Goal: Task Accomplishment & Management: Use online tool/utility

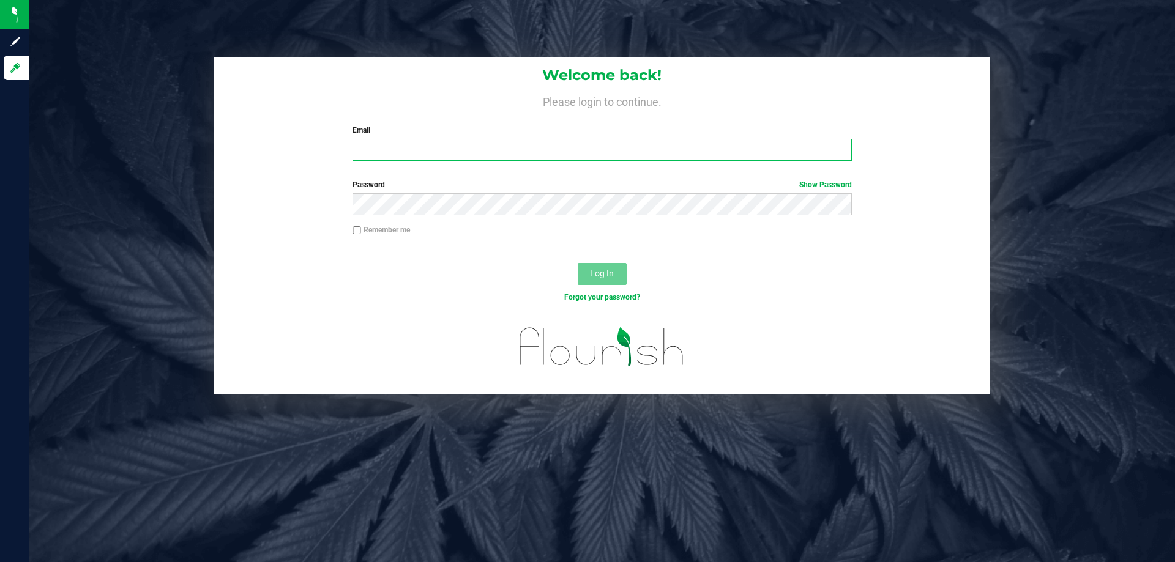
click at [410, 157] on input "Email" at bounding box center [601, 150] width 499 height 22
click at [578, 263] on button "Log In" at bounding box center [602, 274] width 49 height 22
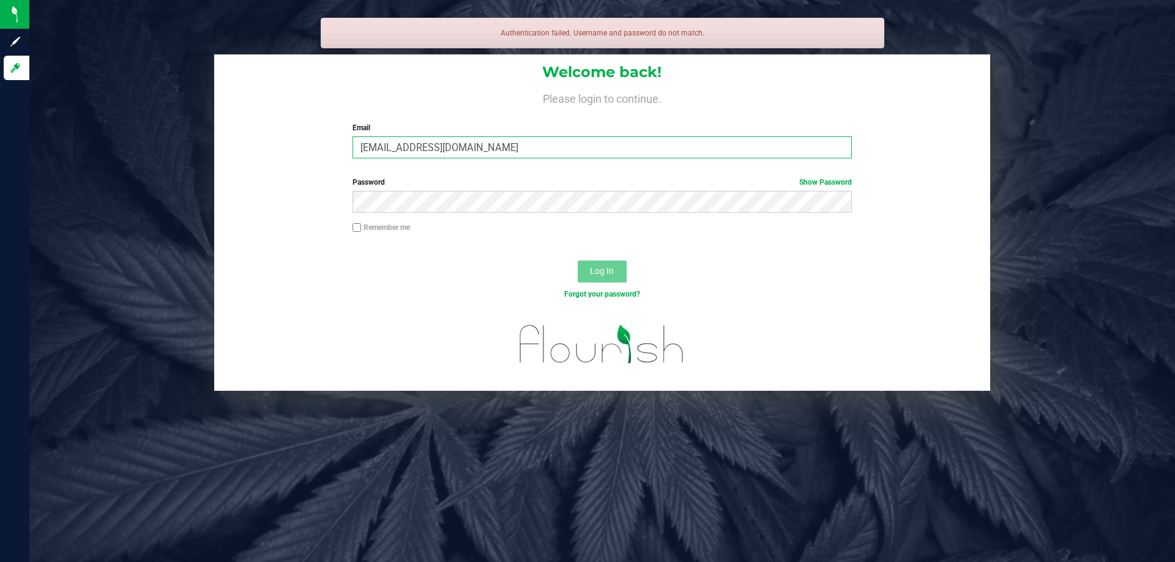
click at [414, 152] on input "iknight@liveaparallel.com" at bounding box center [601, 147] width 499 height 22
click at [416, 152] on input "iknight@liveaparallel.com" at bounding box center [601, 147] width 499 height 22
click at [412, 146] on input "iknight@liveaparallel.com" at bounding box center [601, 147] width 499 height 22
click at [418, 150] on input "iknight@liveaparallel.com" at bounding box center [601, 147] width 499 height 22
type input "iknight@liveparallel.com"
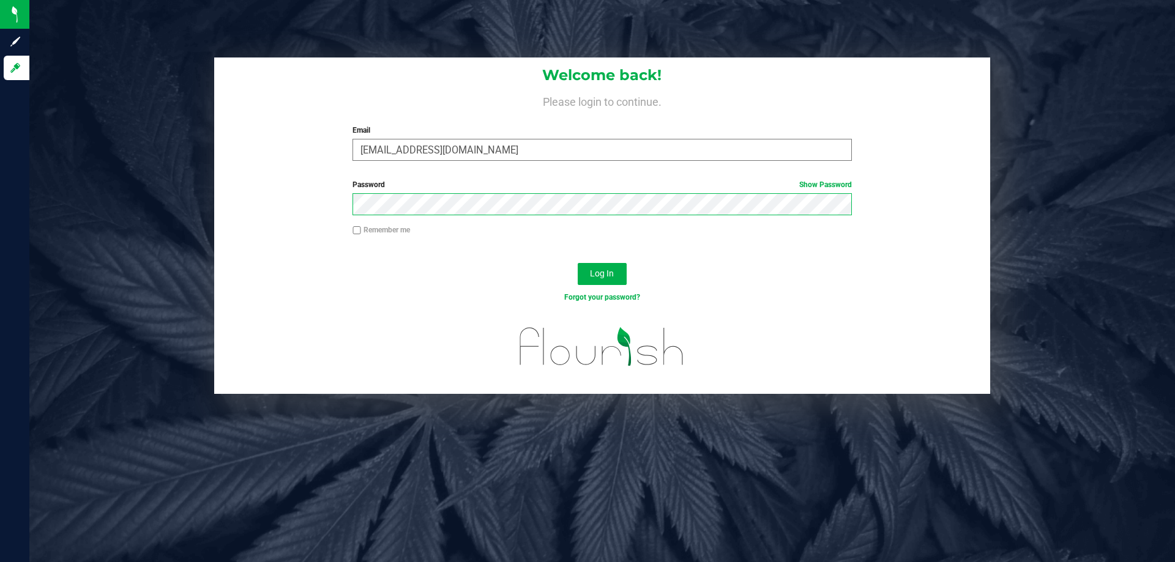
click at [578, 263] on button "Log In" at bounding box center [602, 274] width 49 height 22
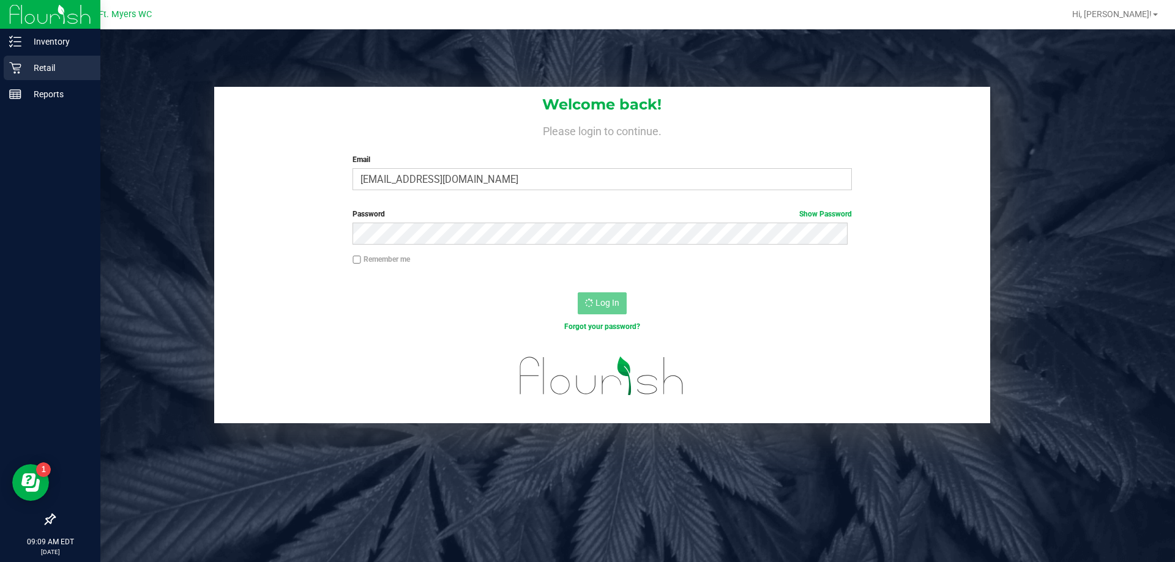
click at [35, 77] on div "Retail" at bounding box center [52, 68] width 97 height 24
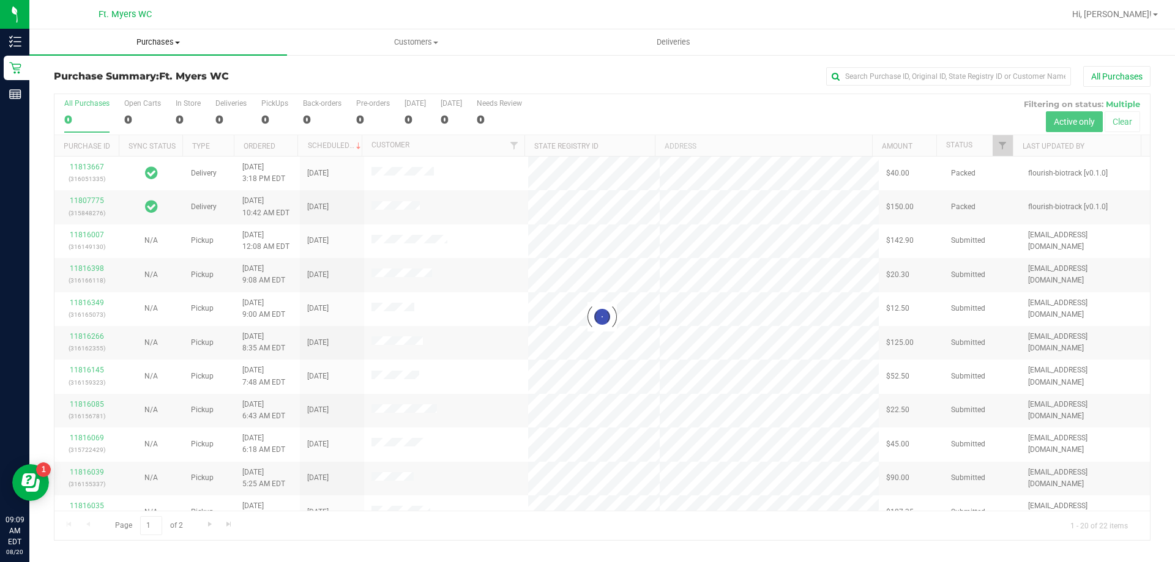
click at [177, 39] on span "Purchases" at bounding box center [158, 42] width 258 height 11
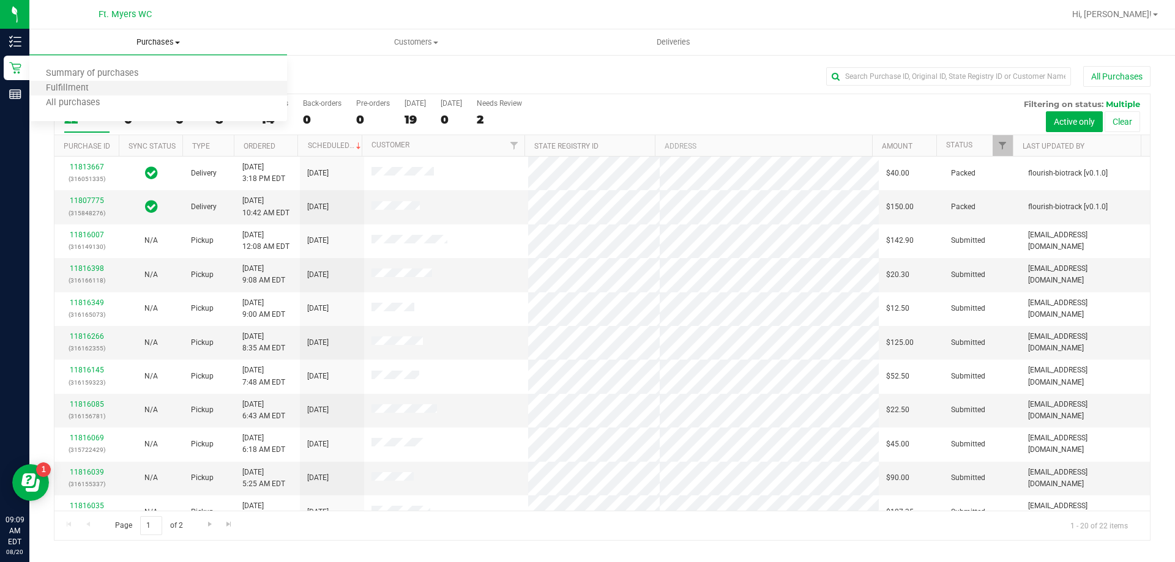
click at [166, 84] on li "Fulfillment" at bounding box center [158, 88] width 258 height 15
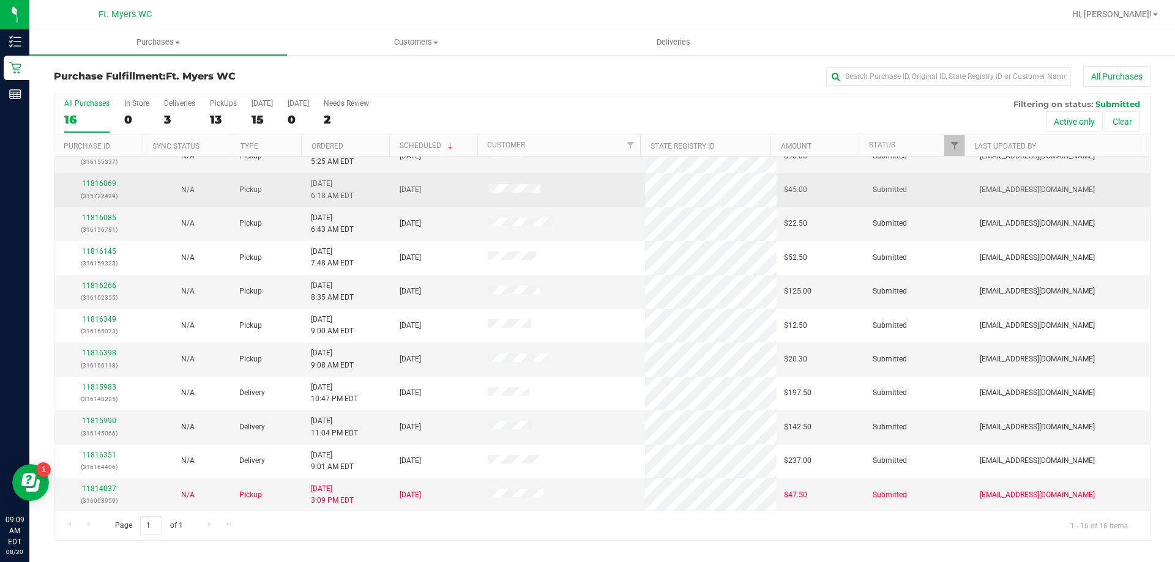
scroll to position [188, 0]
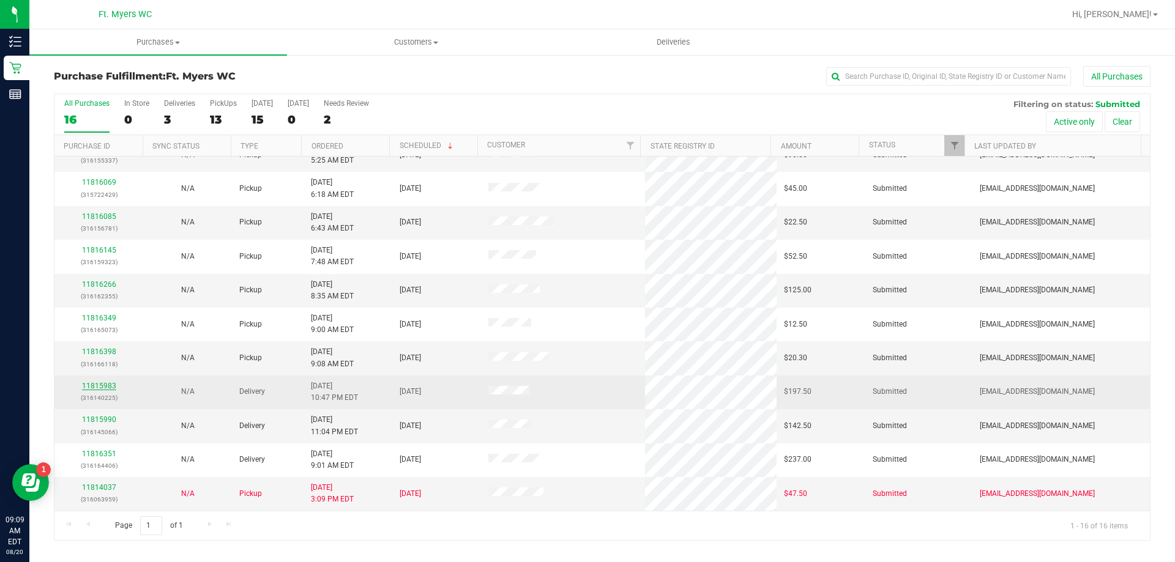
click at [101, 385] on link "11815983" at bounding box center [99, 386] width 34 height 9
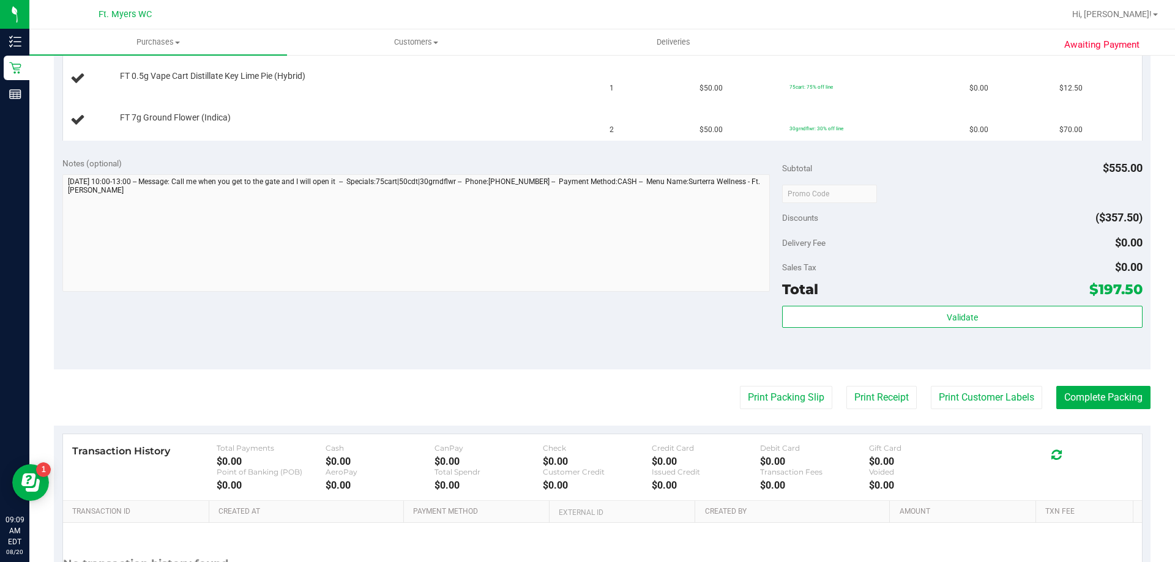
scroll to position [673, 0]
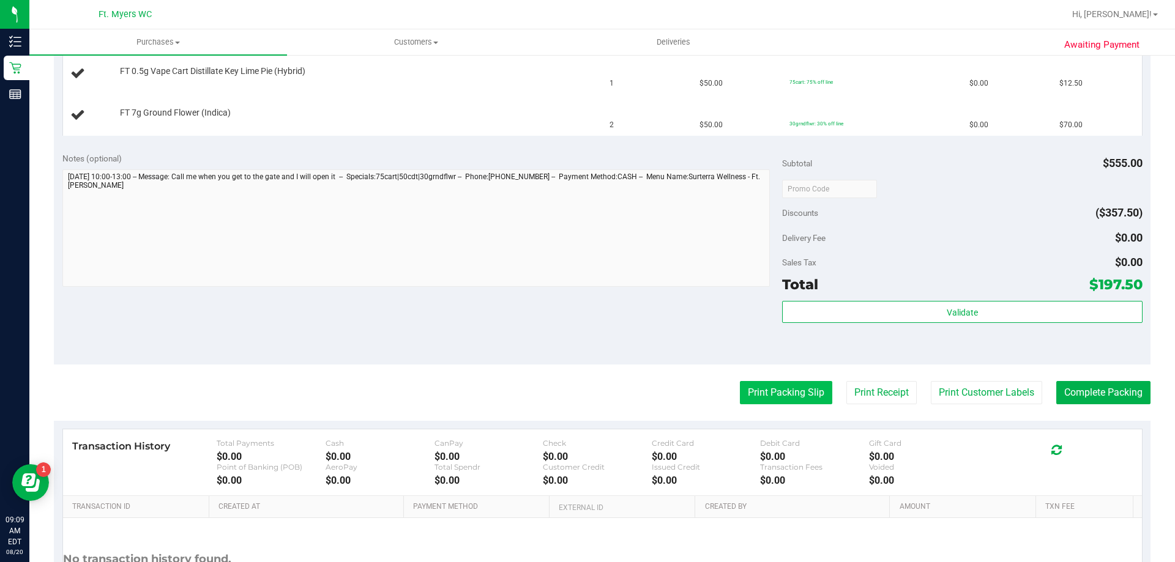
click at [754, 400] on button "Print Packing Slip" at bounding box center [786, 392] width 92 height 23
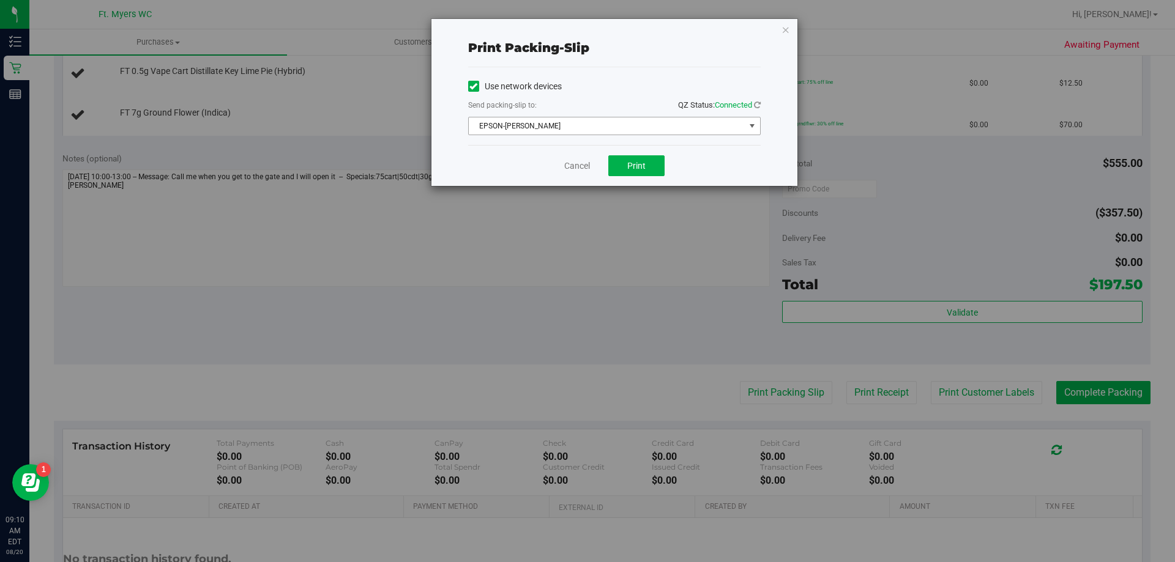
click at [626, 125] on span "EPSON-[PERSON_NAME]" at bounding box center [607, 125] width 276 height 17
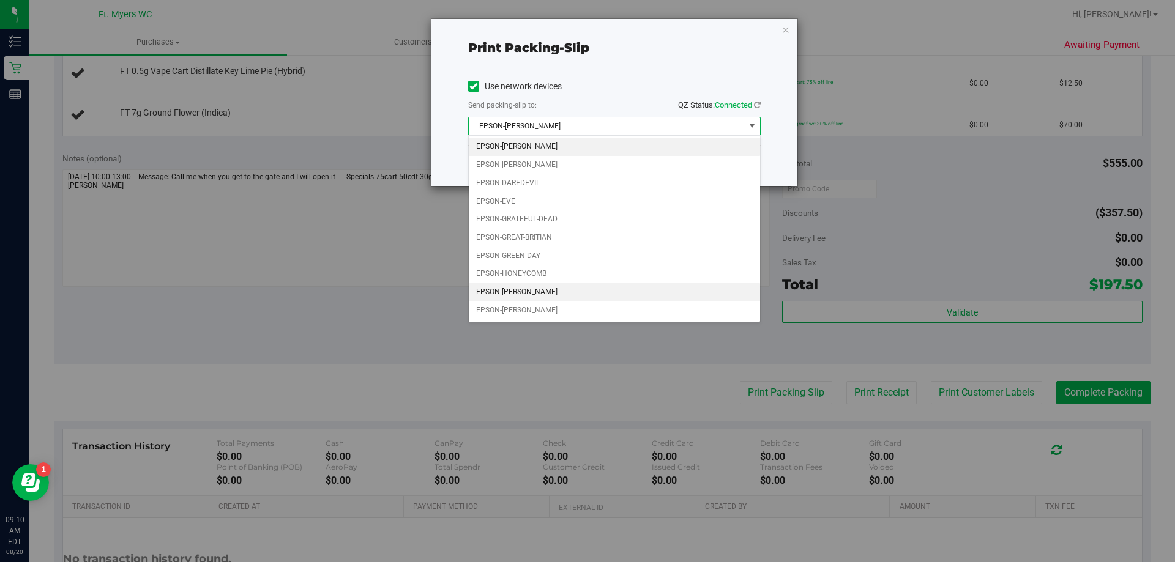
click at [576, 286] on li "EPSON-[PERSON_NAME]" at bounding box center [614, 292] width 291 height 18
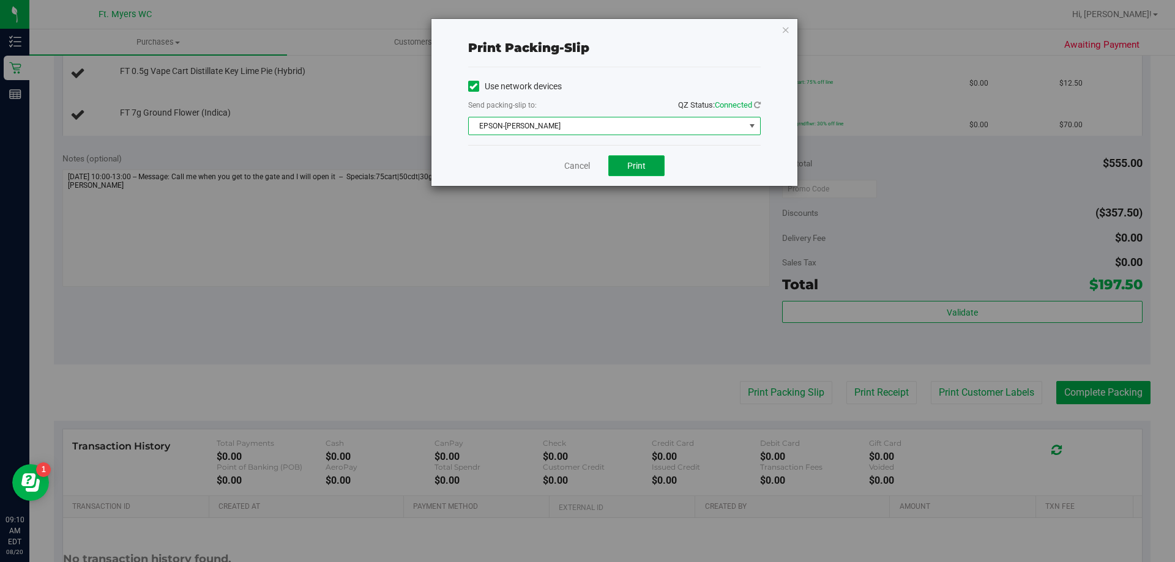
click at [630, 161] on span "Print" at bounding box center [636, 166] width 18 height 10
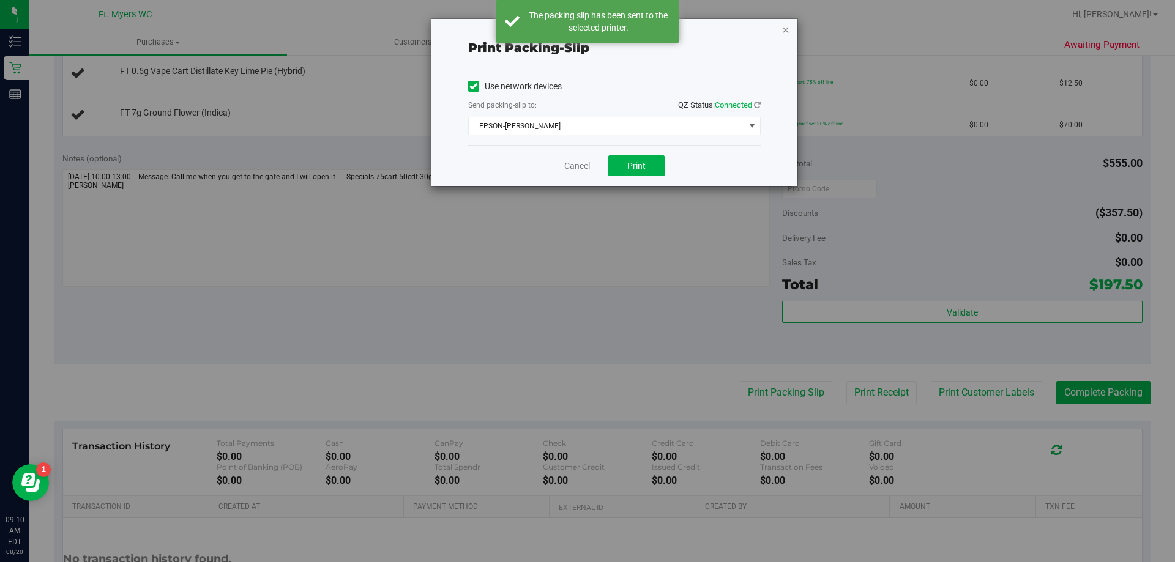
click at [783, 32] on icon "button" at bounding box center [785, 29] width 9 height 15
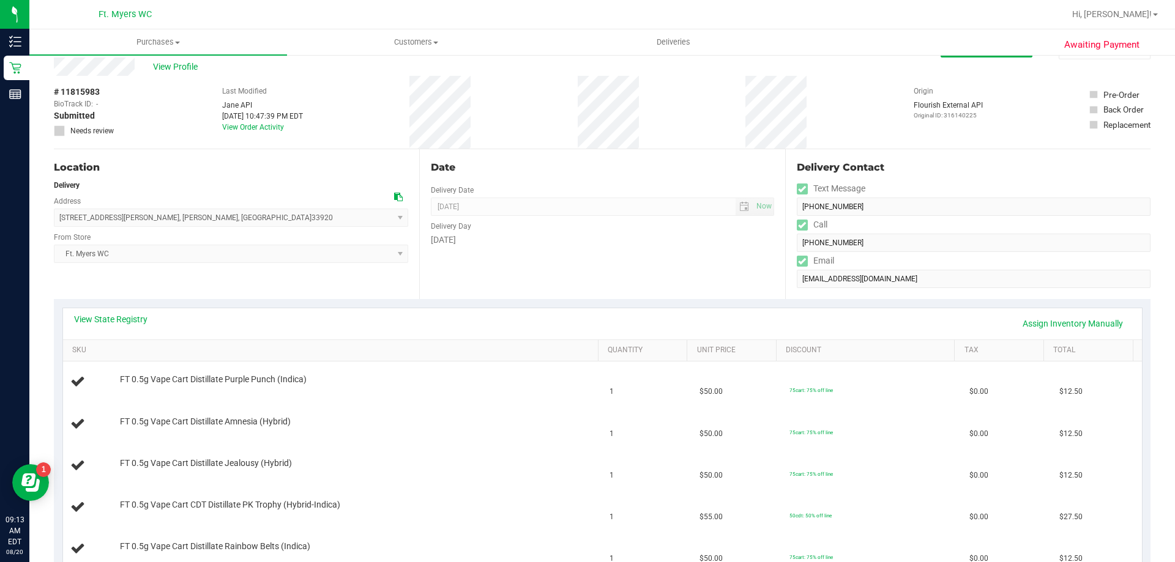
scroll to position [0, 0]
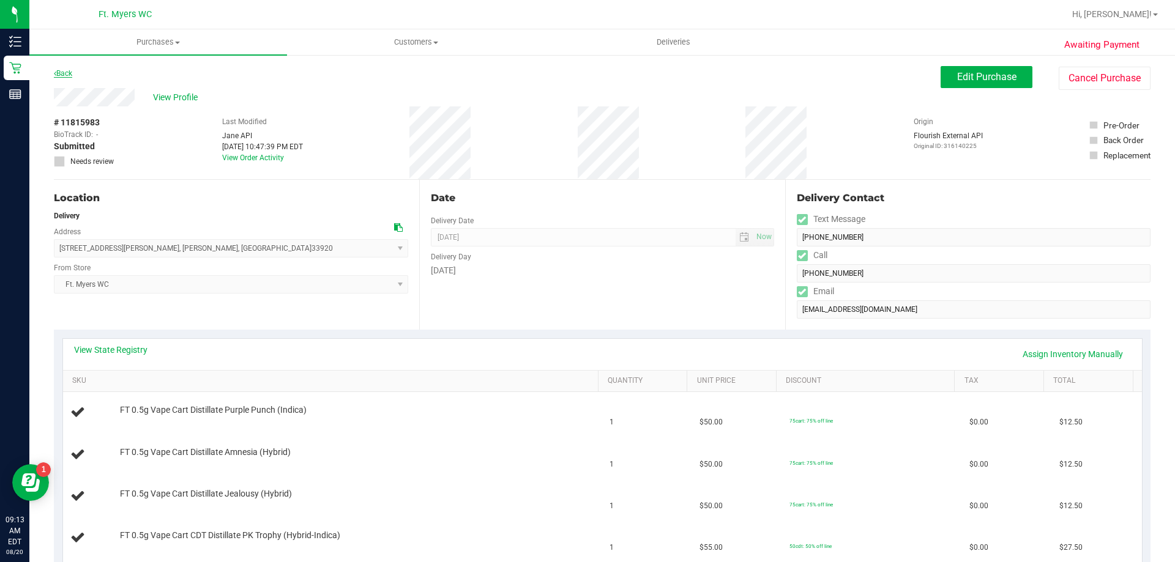
click at [69, 75] on link "Back" at bounding box center [63, 73] width 18 height 9
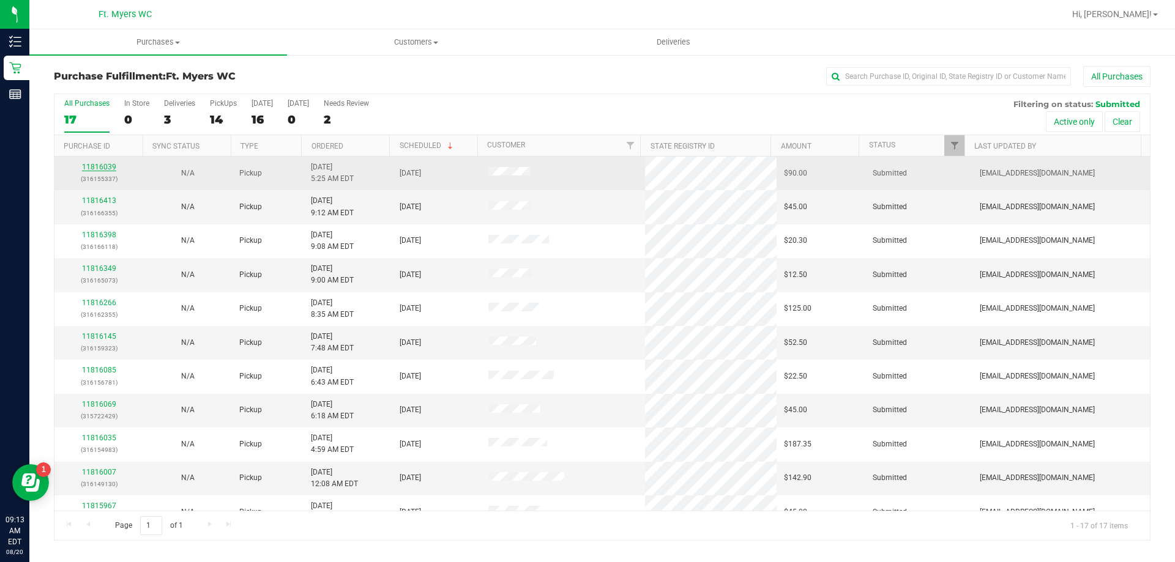
click at [106, 165] on link "11816039" at bounding box center [99, 167] width 34 height 9
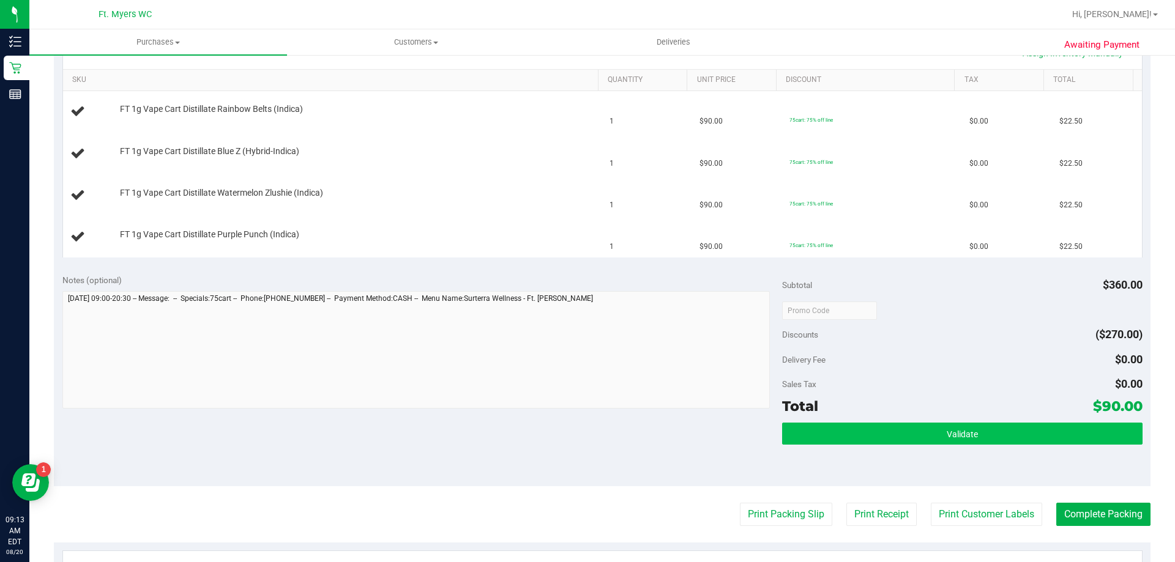
scroll to position [306, 0]
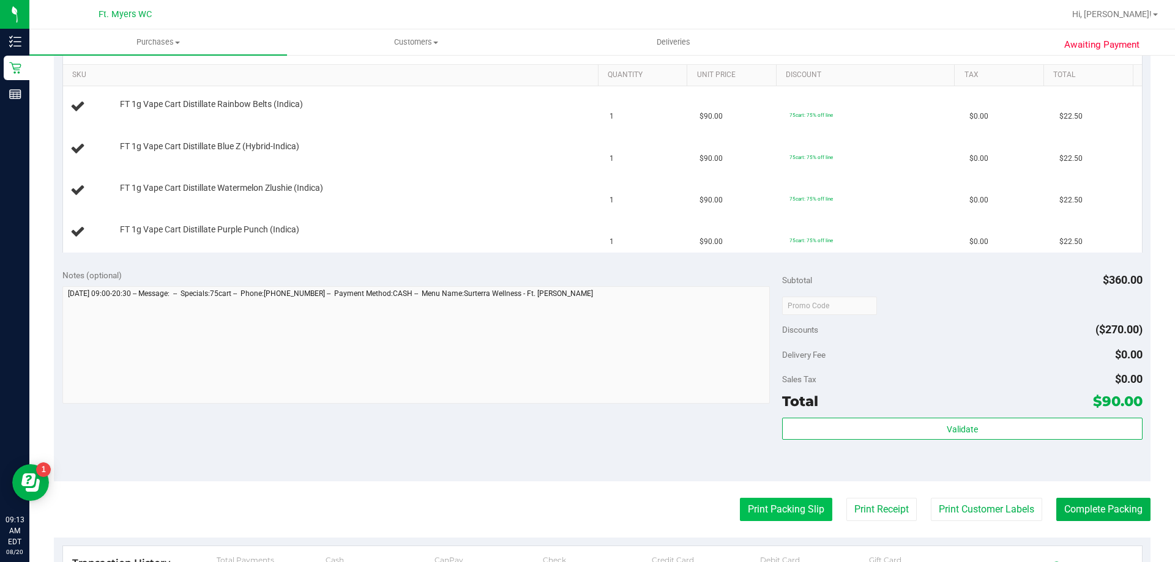
click at [816, 513] on button "Print Packing Slip" at bounding box center [786, 509] width 92 height 23
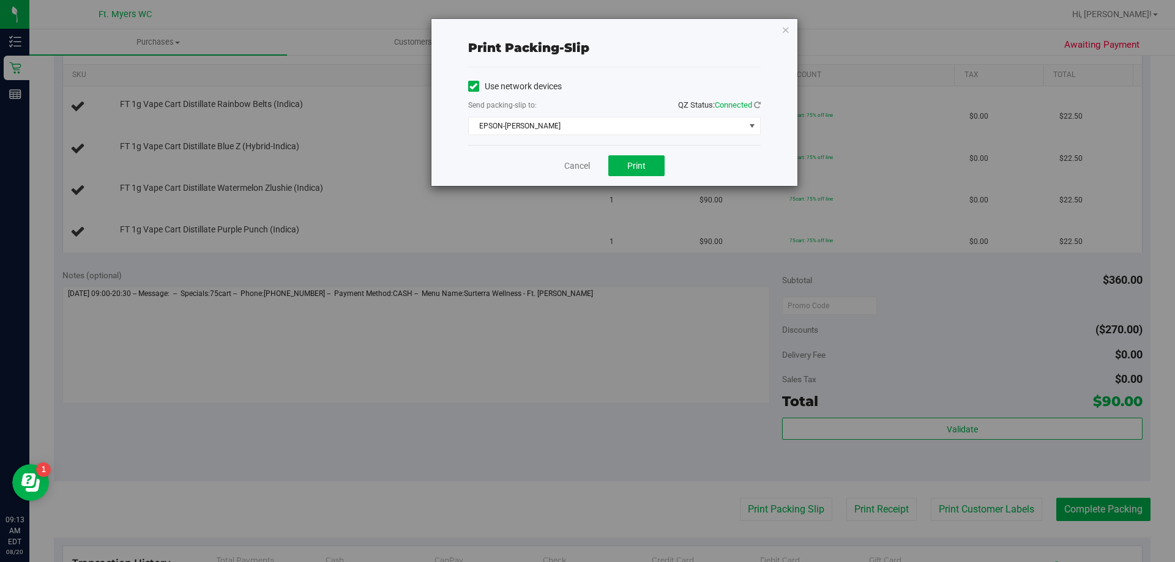
click at [629, 177] on div "Cancel Print" at bounding box center [614, 165] width 292 height 41
click at [626, 174] on button "Print" at bounding box center [636, 165] width 56 height 21
click at [575, 168] on link "Cancel" at bounding box center [577, 166] width 26 height 13
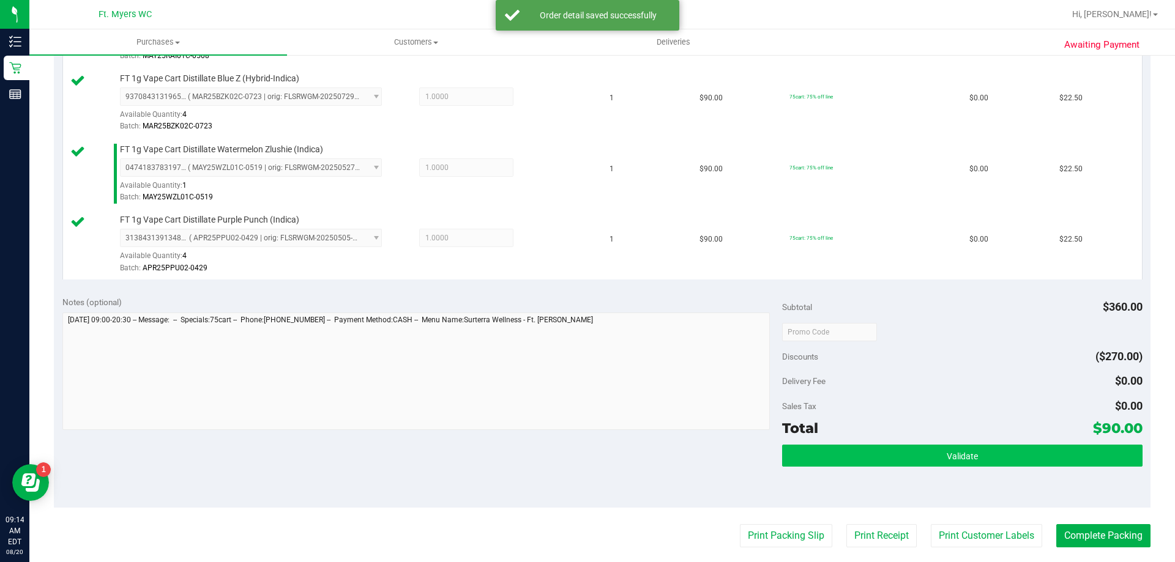
scroll to position [489, 0]
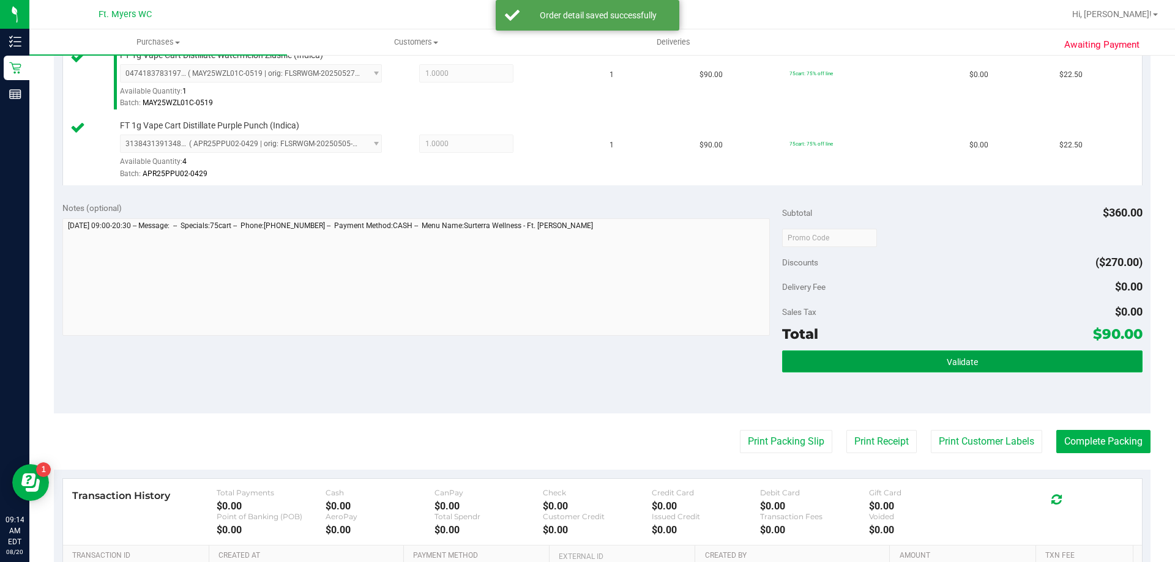
drag, startPoint x: 995, startPoint y: 357, endPoint x: 960, endPoint y: 358, distance: 34.9
click at [994, 357] on button "Validate" at bounding box center [962, 362] width 360 height 22
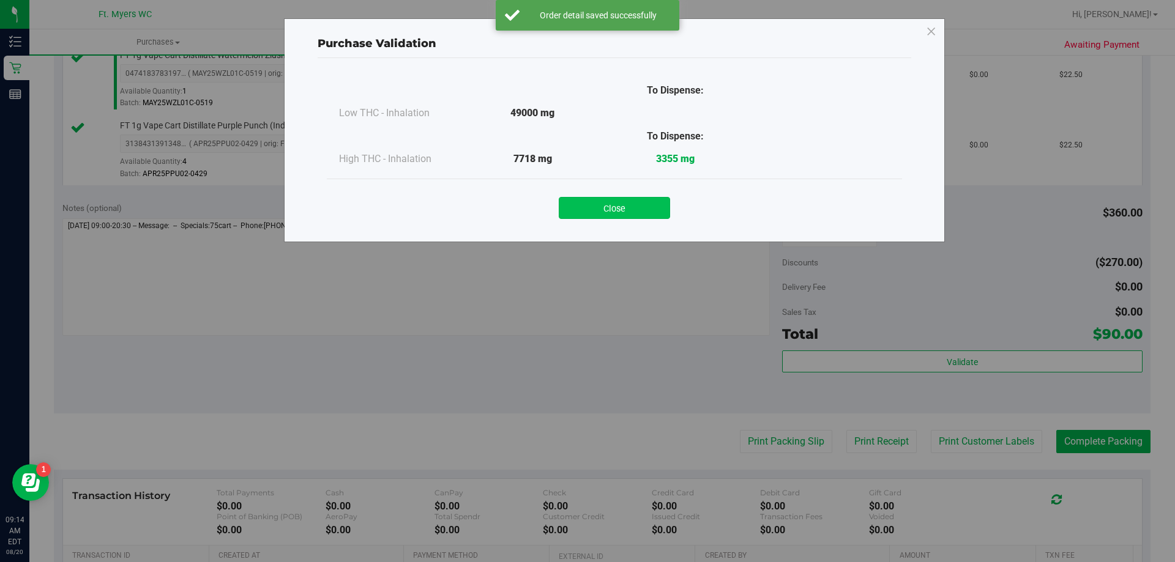
click at [631, 203] on button "Close" at bounding box center [614, 208] width 111 height 22
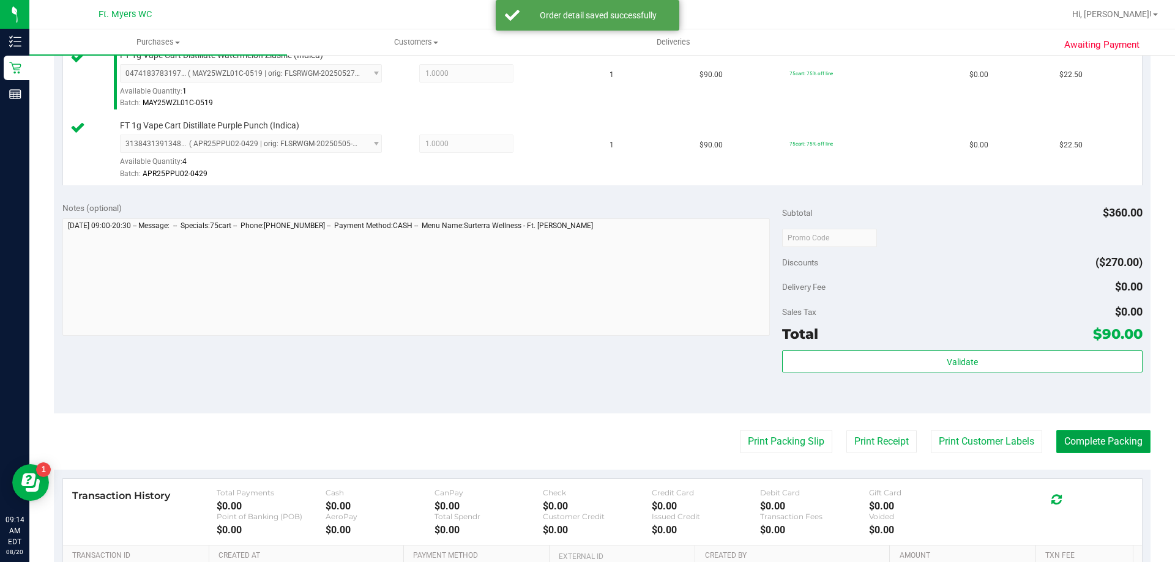
click at [1071, 437] on button "Complete Packing" at bounding box center [1103, 441] width 94 height 23
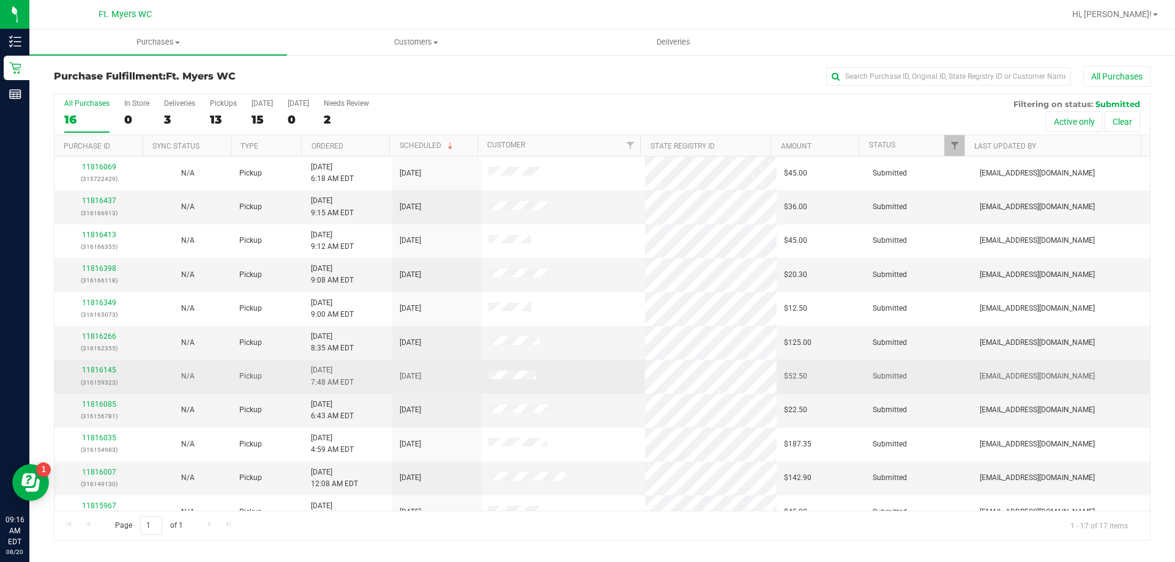
scroll to position [221, 0]
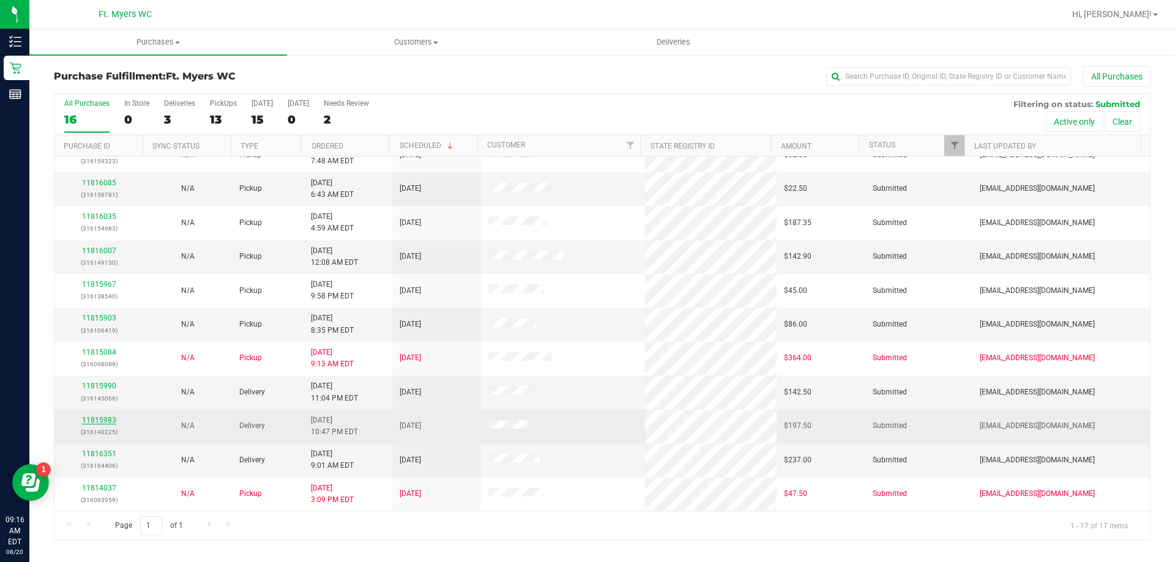
click at [101, 418] on link "11815983" at bounding box center [99, 420] width 34 height 9
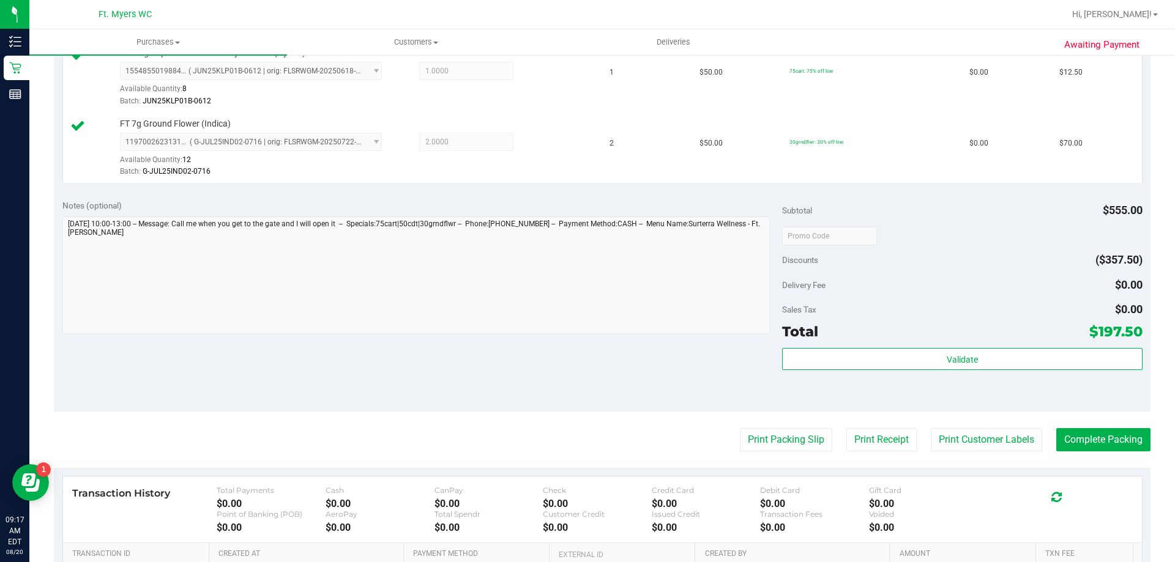
scroll to position [918, 0]
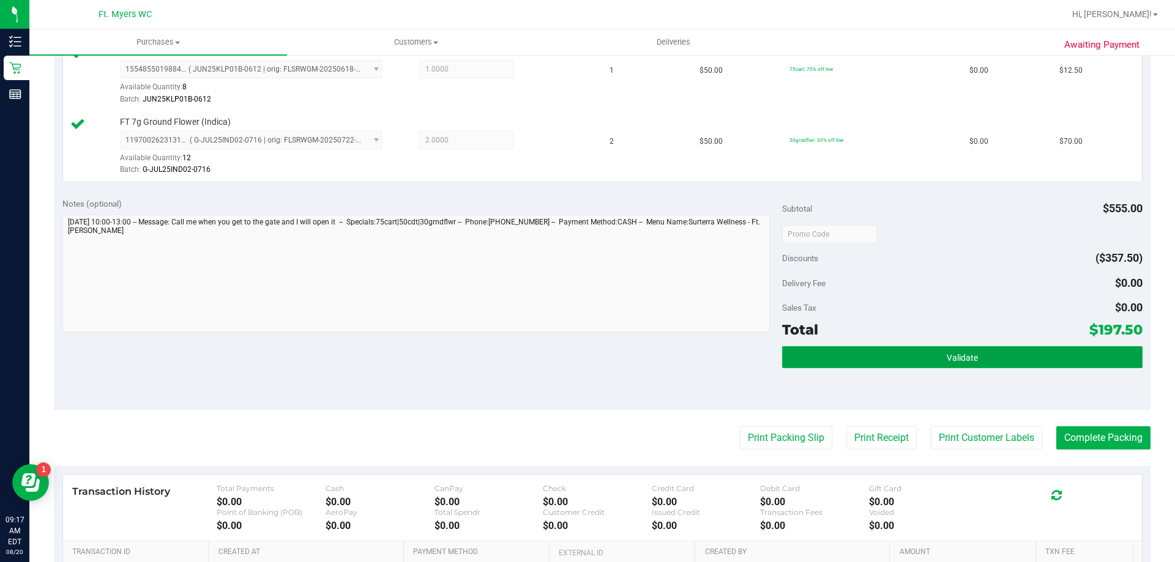
click at [889, 353] on button "Validate" at bounding box center [962, 357] width 360 height 22
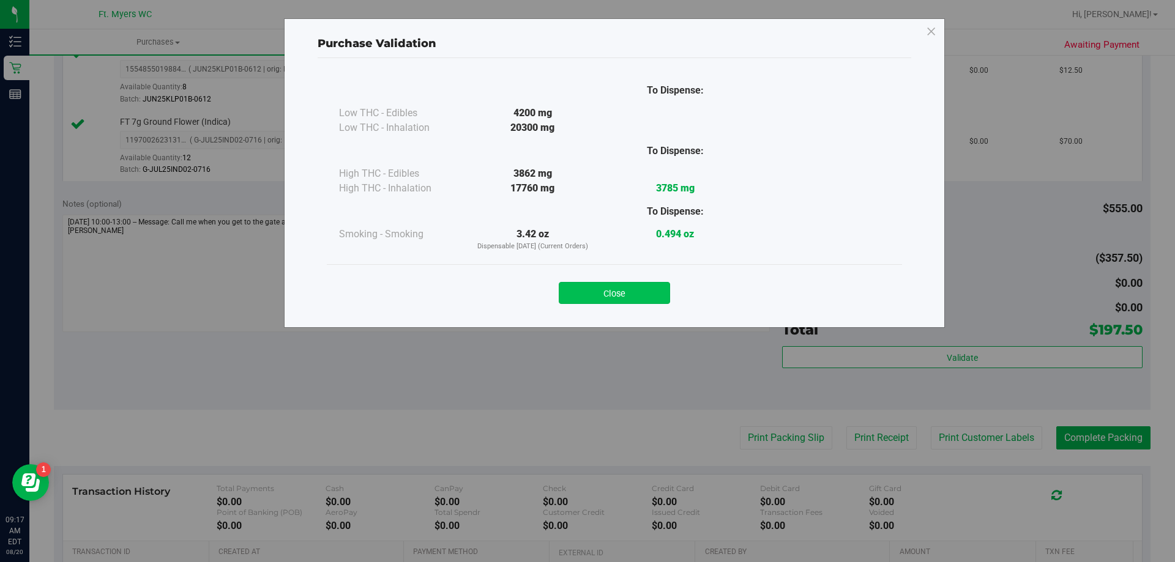
click at [645, 297] on button "Close" at bounding box center [614, 293] width 111 height 22
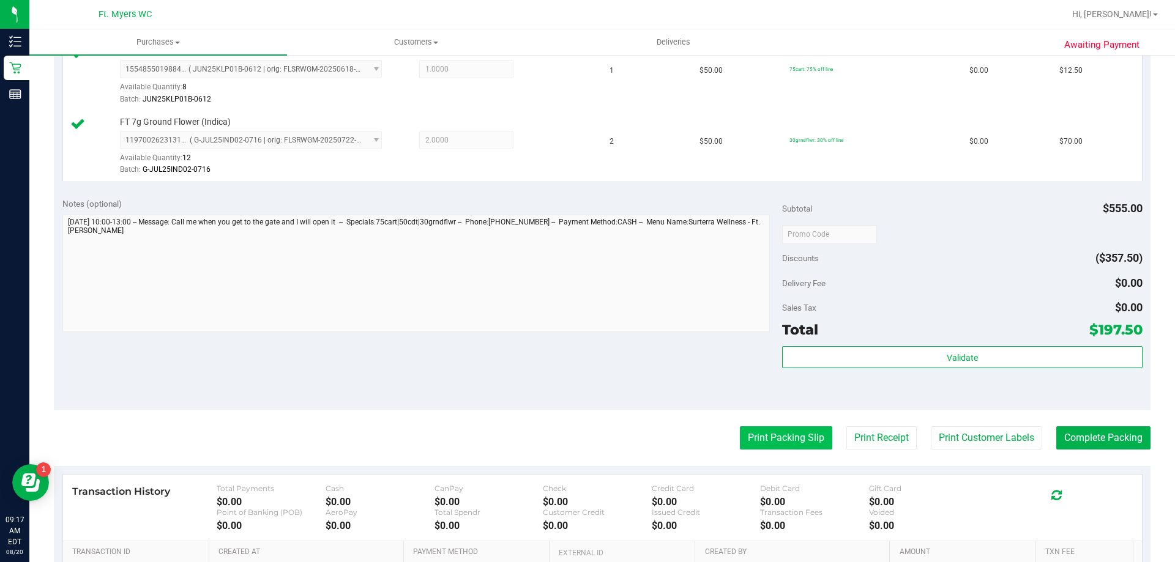
click at [802, 442] on button "Print Packing Slip" at bounding box center [786, 437] width 92 height 23
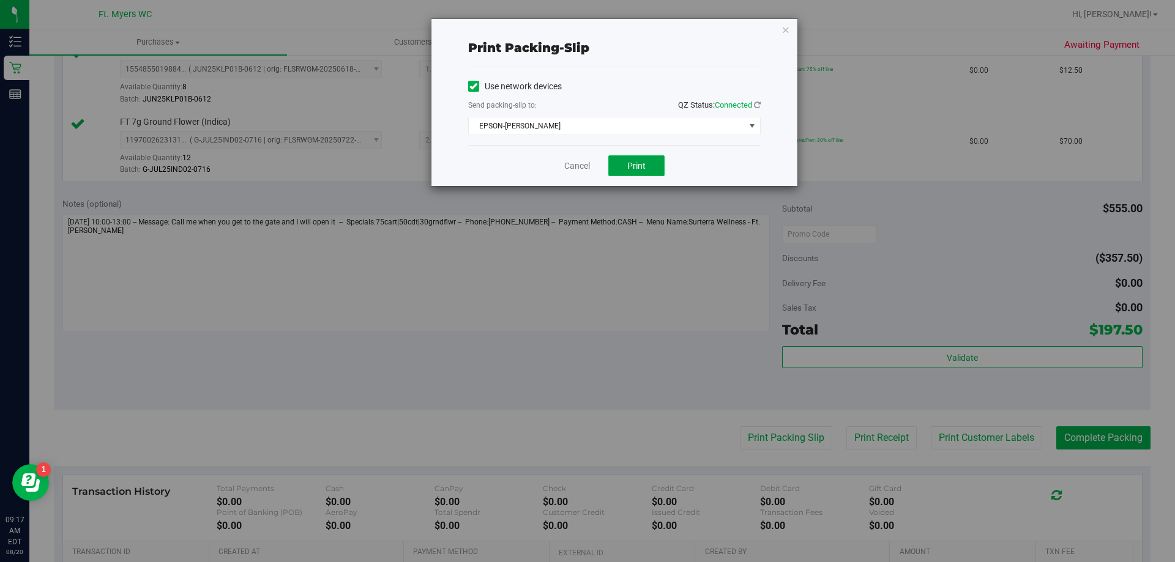
click at [647, 164] on button "Print" at bounding box center [636, 165] width 56 height 21
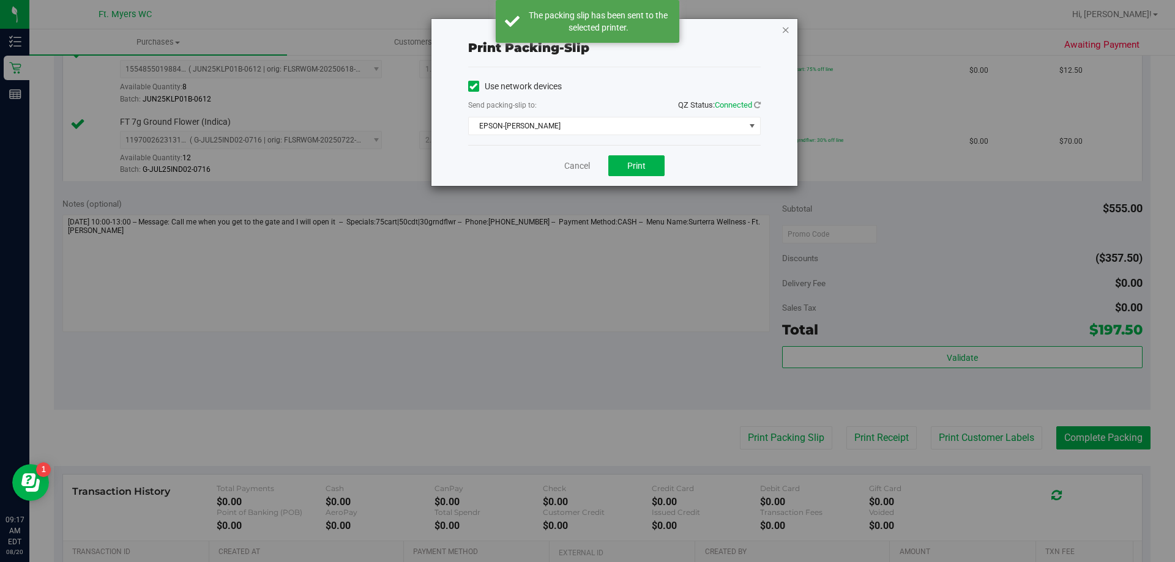
click at [783, 31] on icon "button" at bounding box center [785, 29] width 9 height 15
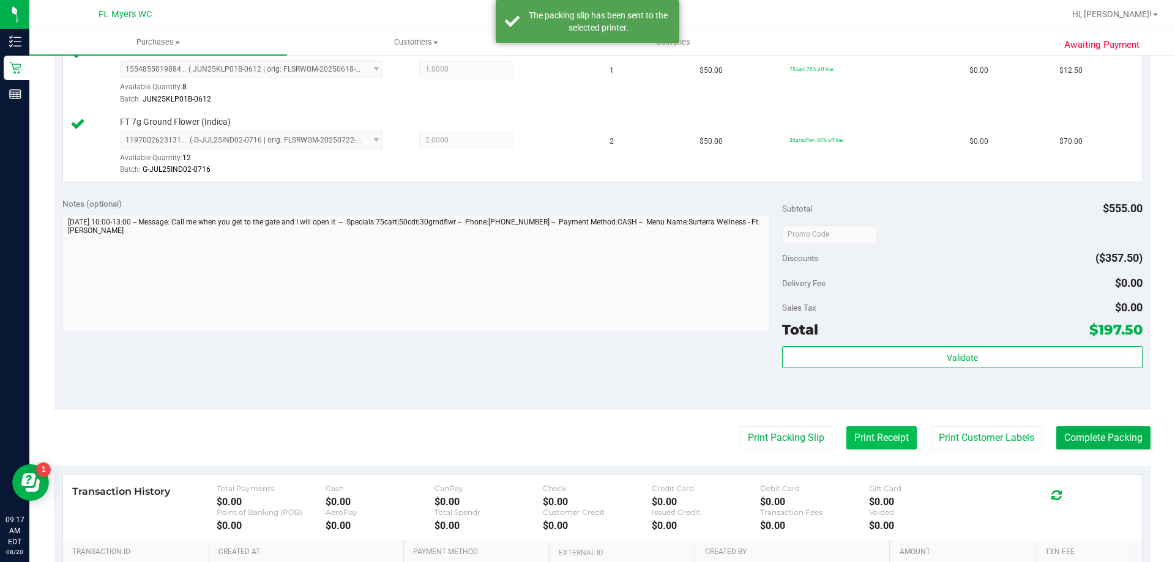
click at [894, 442] on button "Print Receipt" at bounding box center [881, 437] width 70 height 23
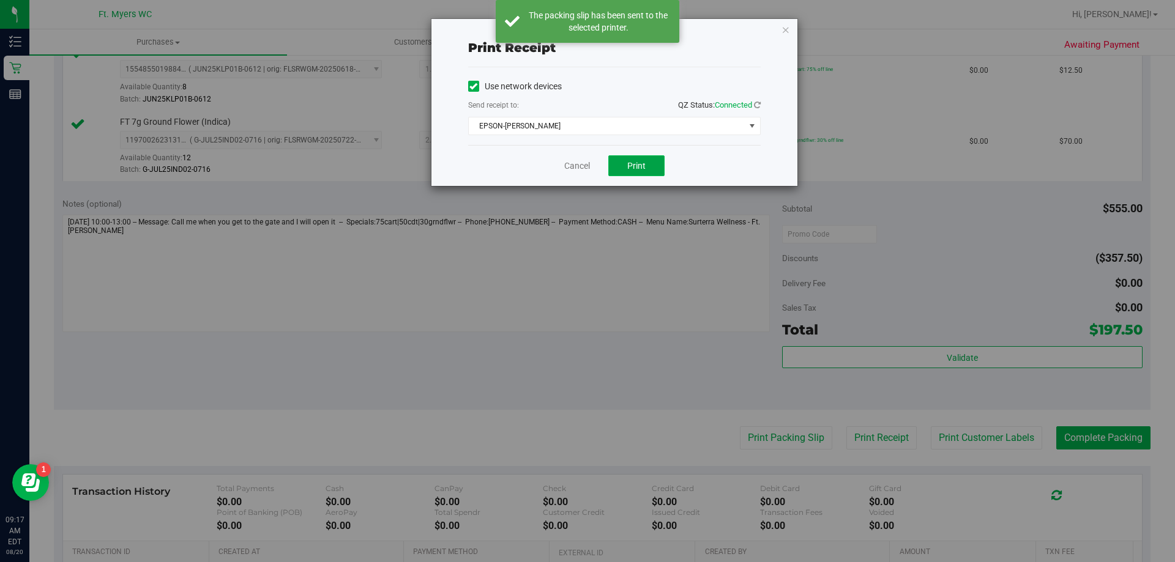
click at [641, 169] on span "Print" at bounding box center [636, 166] width 18 height 10
click at [655, 173] on button "Print" at bounding box center [636, 165] width 56 height 21
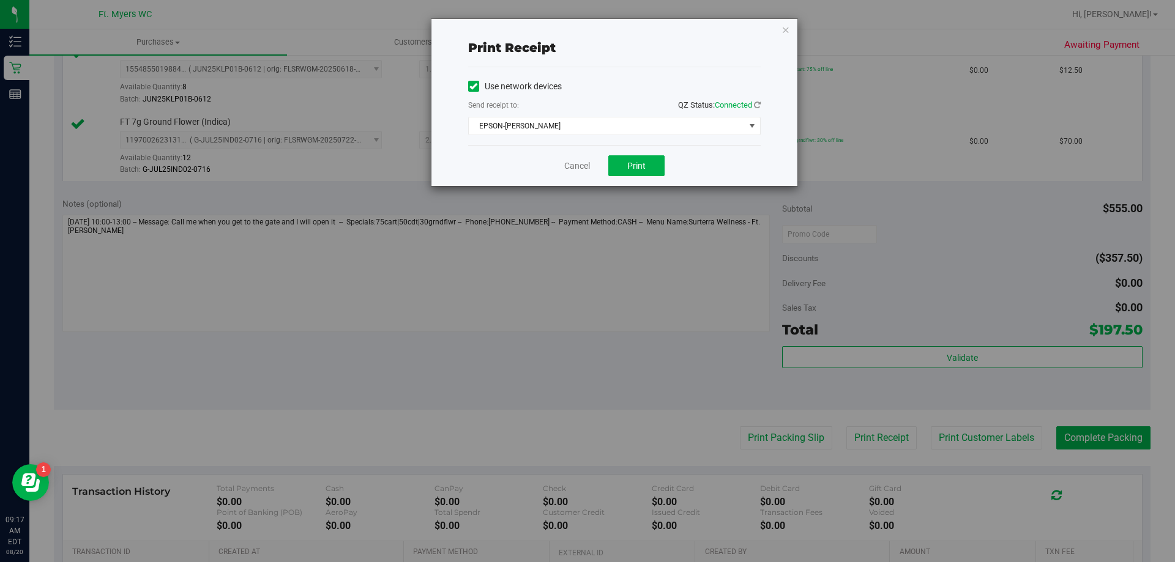
click at [591, 163] on div "Cancel Print" at bounding box center [614, 165] width 292 height 41
click at [582, 164] on link "Cancel" at bounding box center [577, 166] width 26 height 13
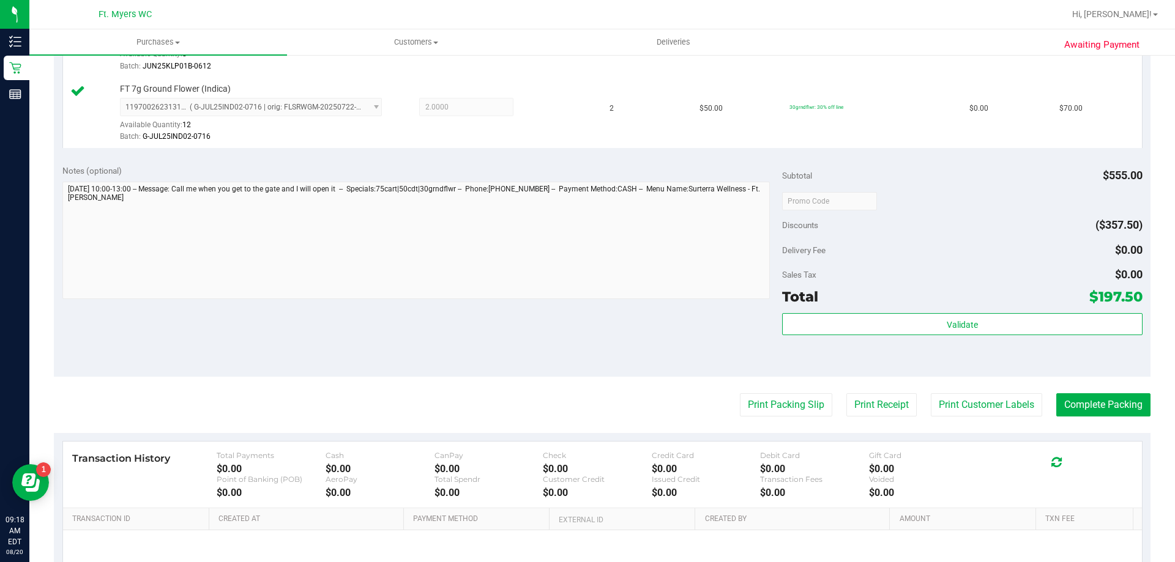
scroll to position [979, 0]
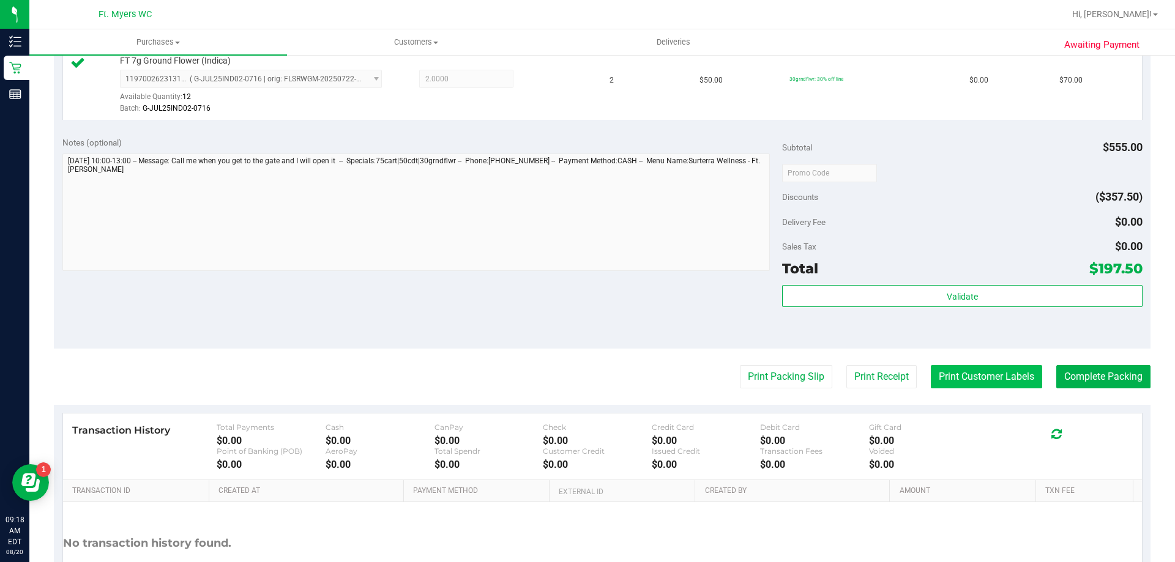
click at [948, 371] on button "Print Customer Labels" at bounding box center [986, 376] width 111 height 23
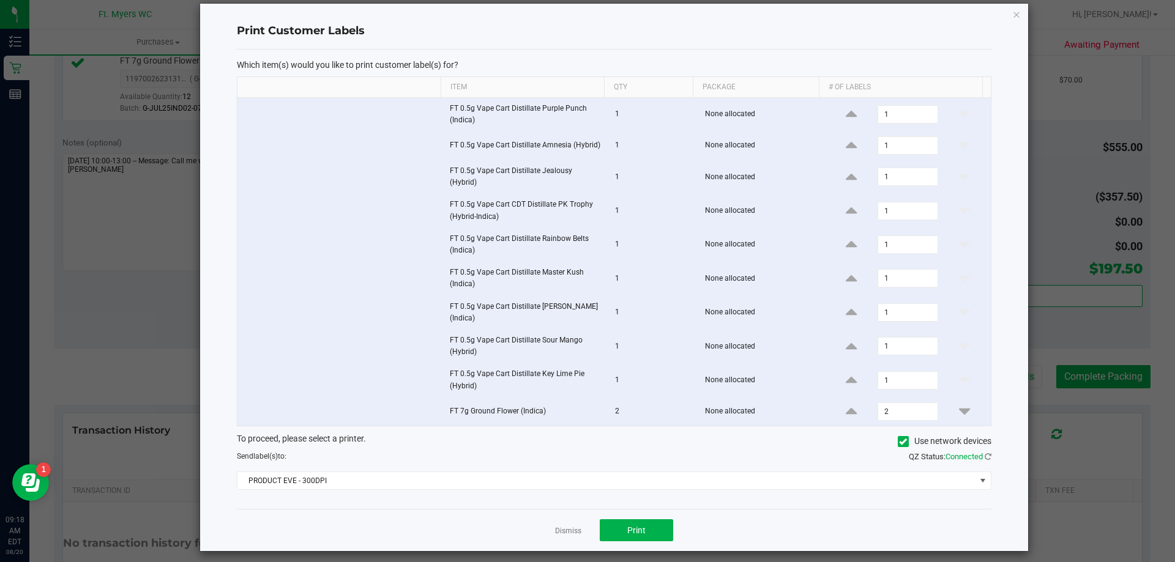
scroll to position [29, 0]
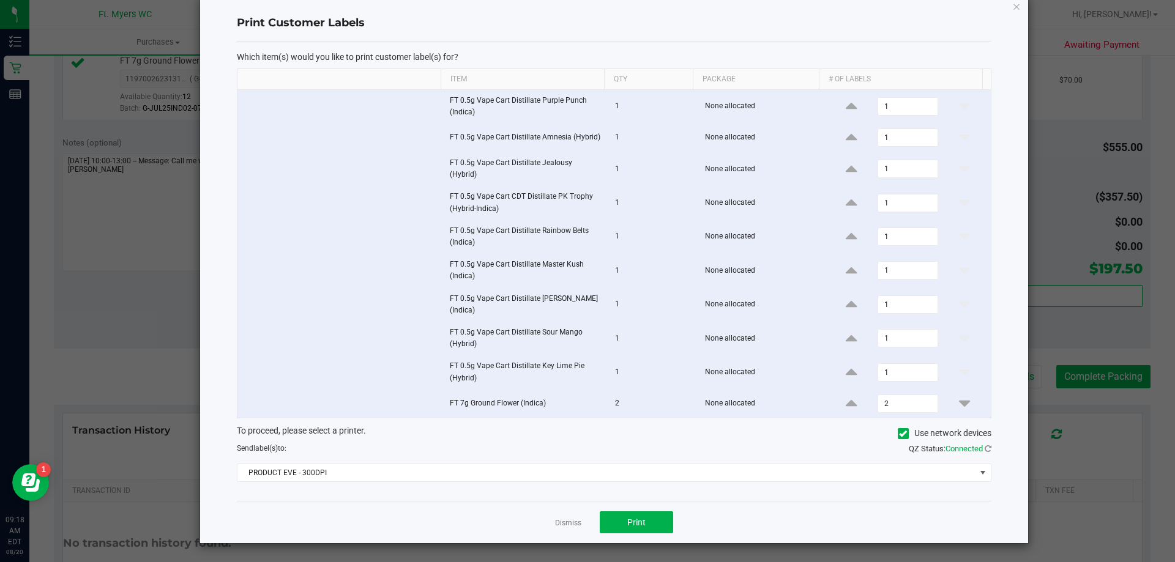
click at [577, 485] on div "Which item(s) would you like to print customer label(s) for? Item Qty Package #…" at bounding box center [614, 272] width 754 height 460
click at [576, 482] on div "Which item(s) would you like to print customer label(s) for? Item Qty Package #…" at bounding box center [614, 272] width 754 height 460
click at [572, 474] on span "PRODUCT EVE - 300DPI" at bounding box center [606, 472] width 738 height 17
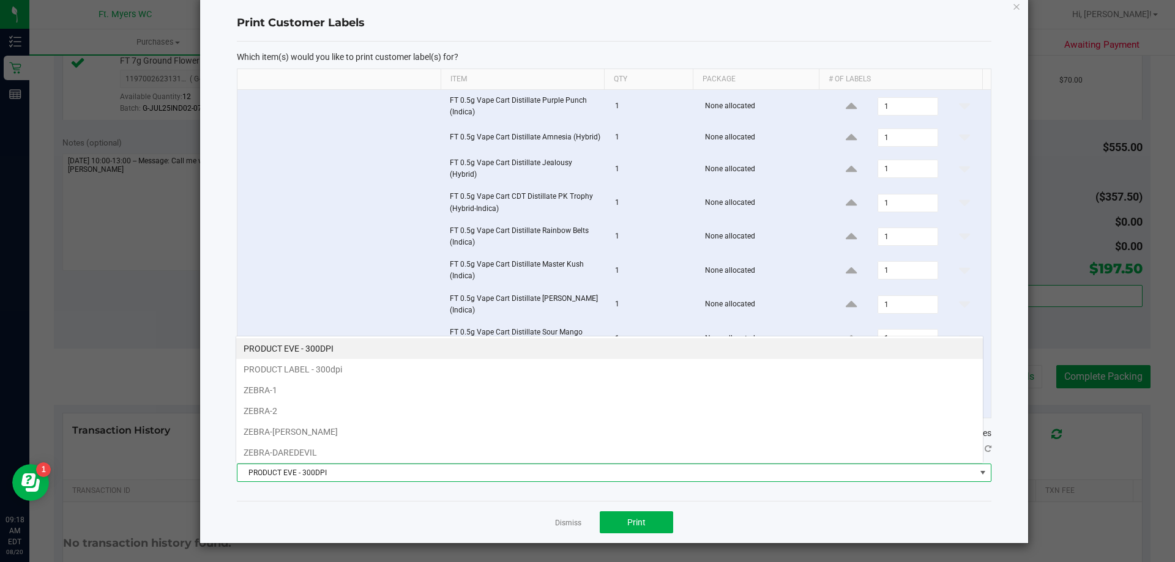
scroll to position [18, 748]
click at [363, 409] on li "ZEBRA-2" at bounding box center [609, 411] width 746 height 21
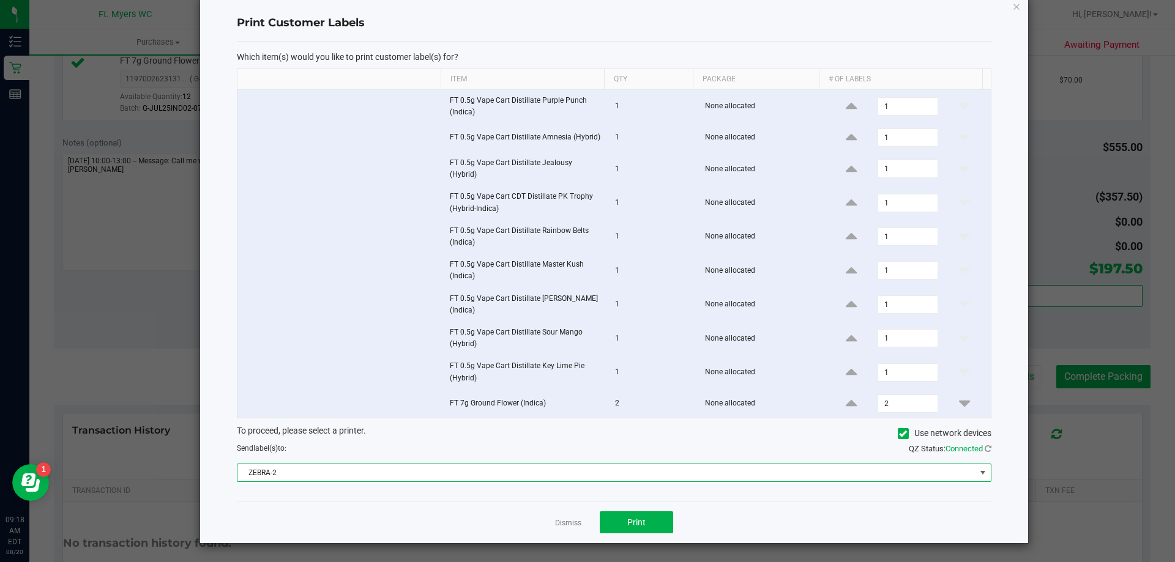
click at [400, 468] on span "ZEBRA-2" at bounding box center [606, 472] width 738 height 17
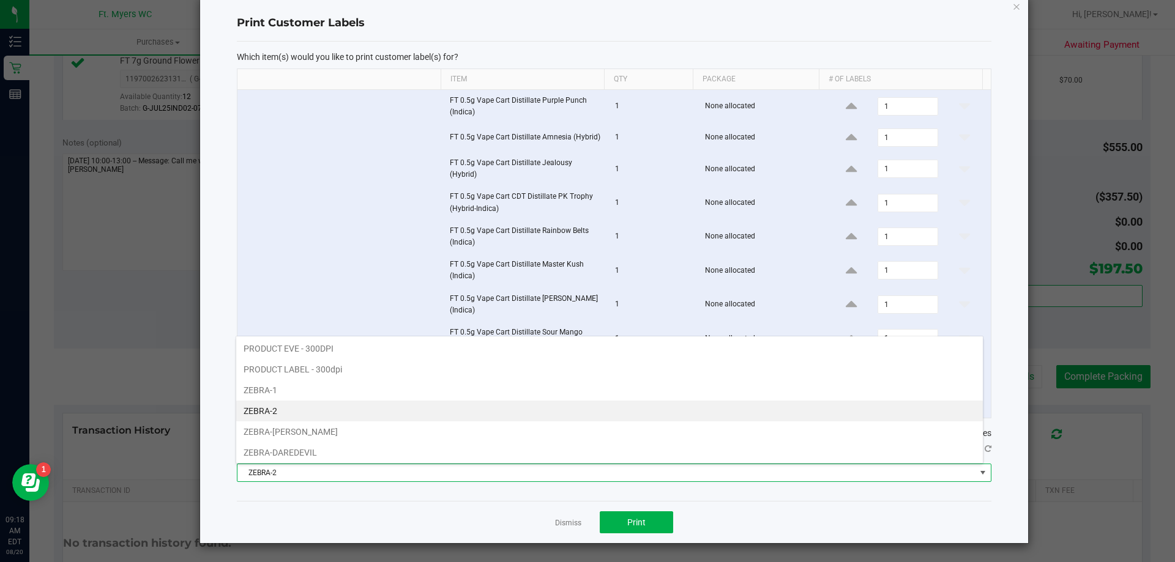
click at [369, 410] on li "ZEBRA-2" at bounding box center [609, 411] width 746 height 21
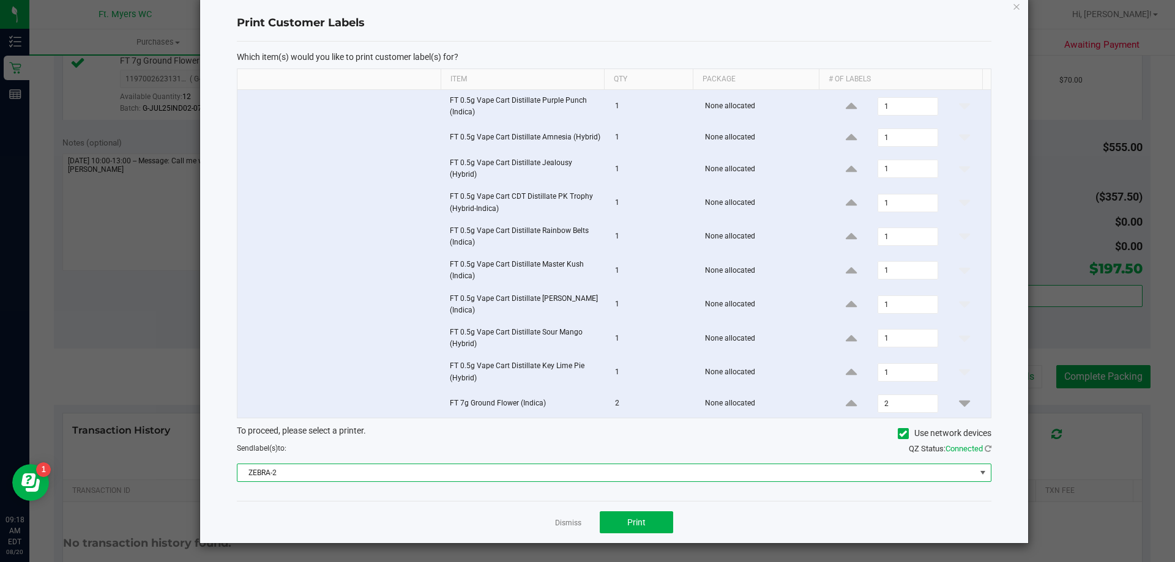
click at [661, 479] on span "ZEBRA-2" at bounding box center [606, 472] width 738 height 17
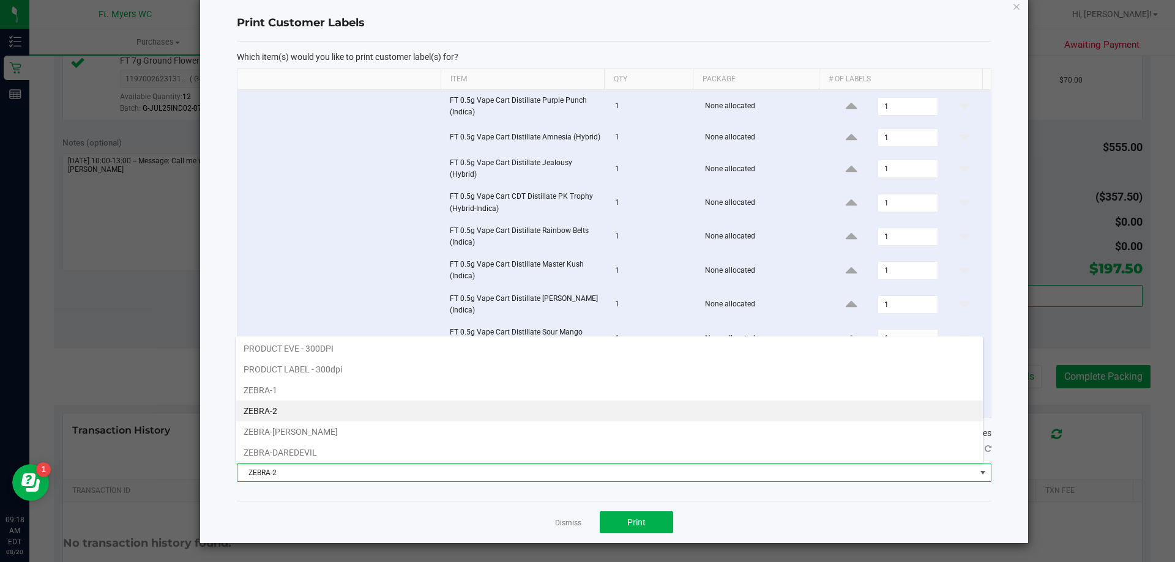
click at [515, 404] on li "ZEBRA-2" at bounding box center [609, 411] width 746 height 21
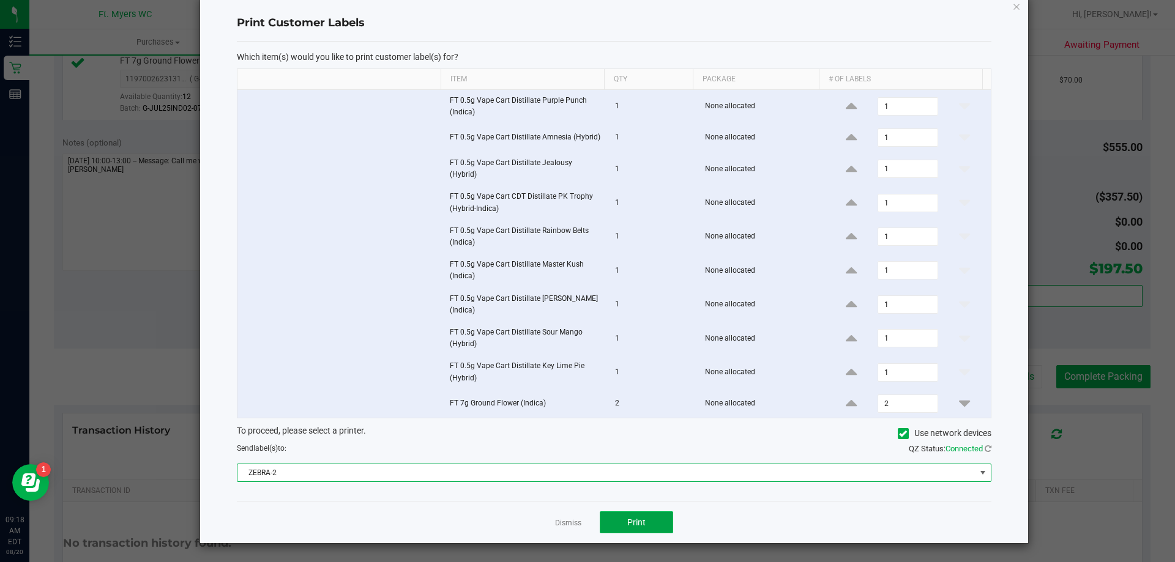
click at [660, 515] on button "Print" at bounding box center [636, 522] width 73 height 22
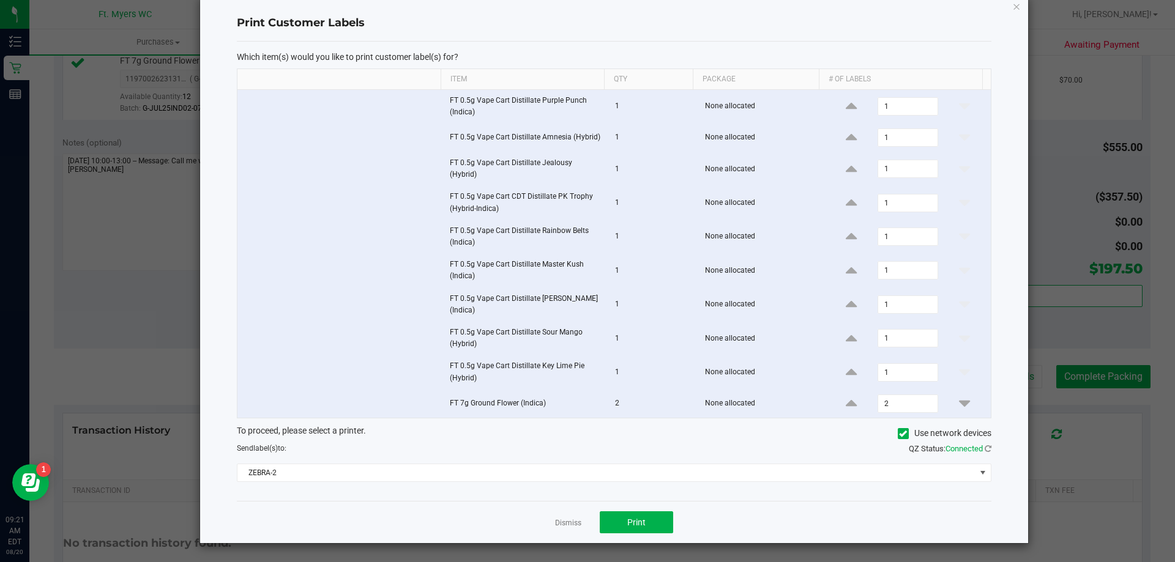
click at [569, 515] on div "Dismiss Print" at bounding box center [614, 522] width 754 height 42
click at [567, 527] on link "Dismiss" at bounding box center [568, 523] width 26 height 10
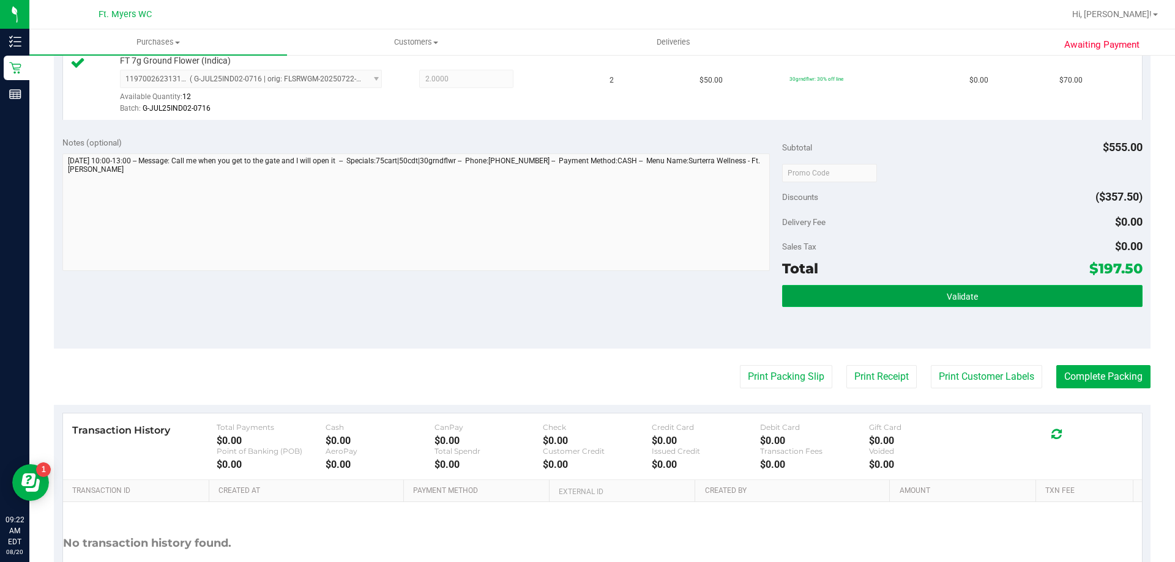
click at [1031, 305] on button "Validate" at bounding box center [962, 296] width 360 height 22
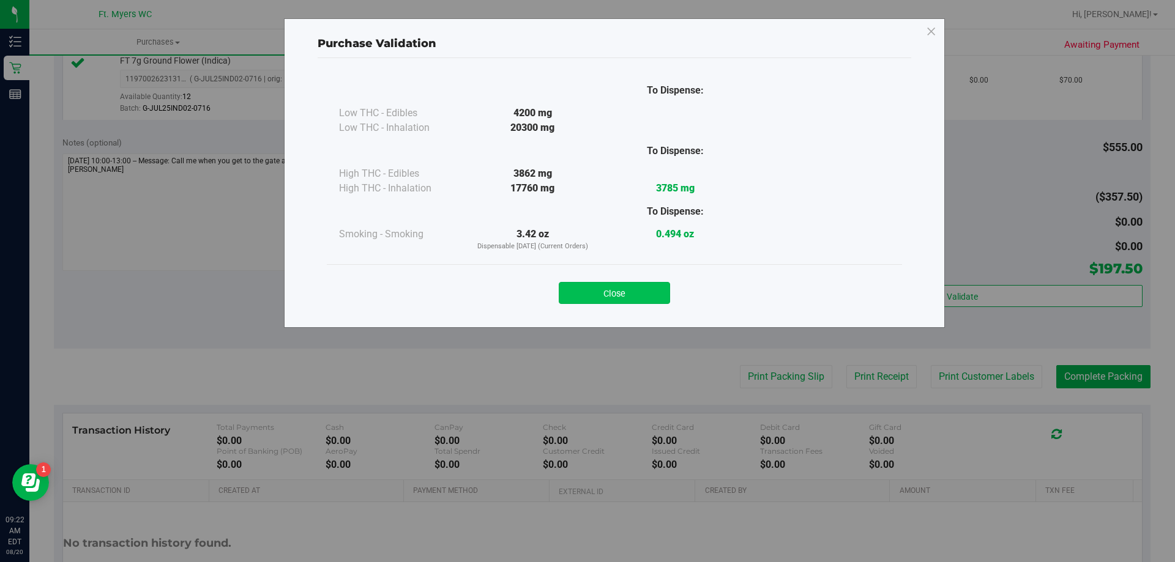
click at [614, 289] on button "Close" at bounding box center [614, 293] width 111 height 22
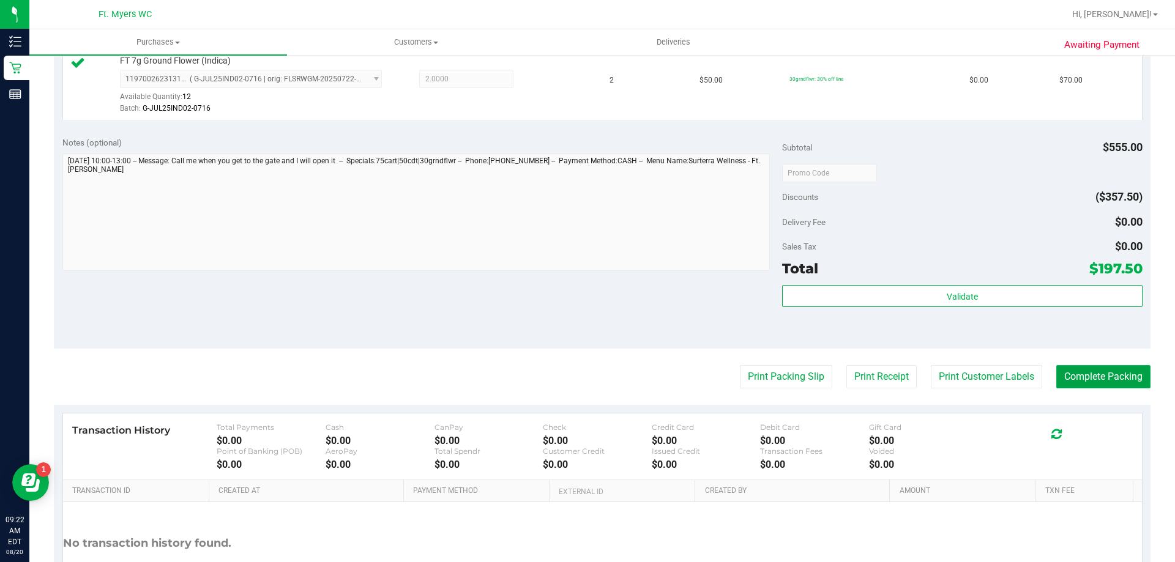
click at [1094, 377] on button "Complete Packing" at bounding box center [1103, 376] width 94 height 23
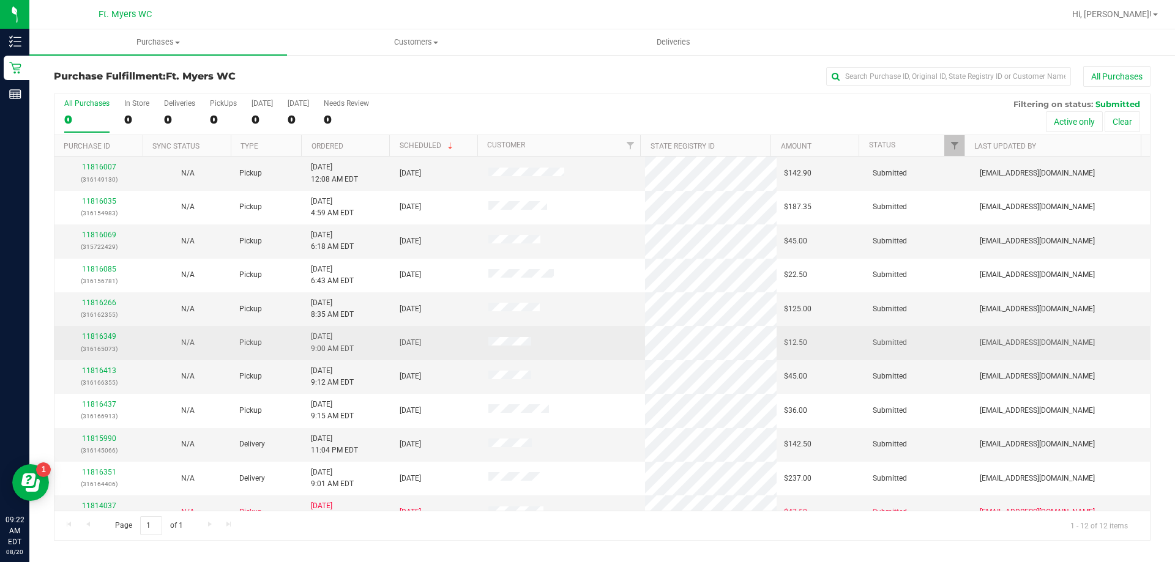
scroll to position [52, 0]
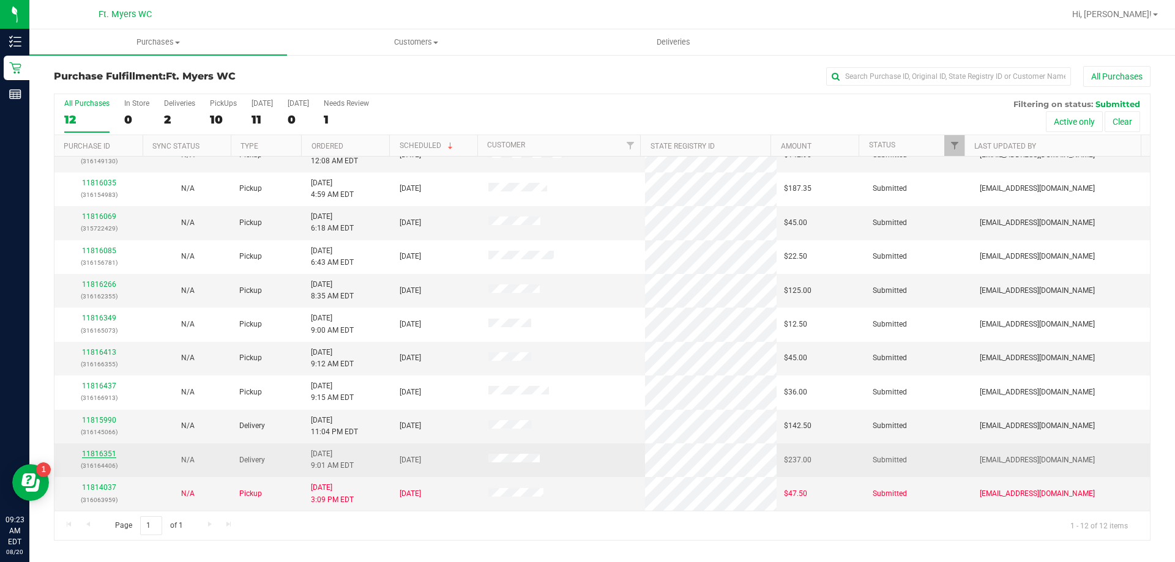
click at [102, 456] on link "11816351" at bounding box center [99, 454] width 34 height 9
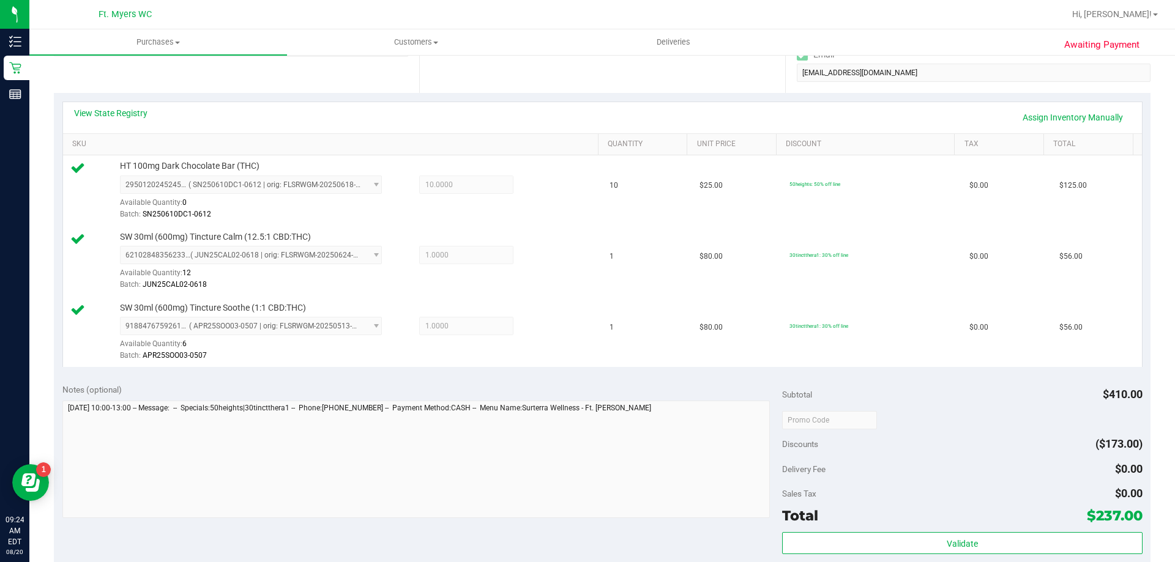
scroll to position [306, 0]
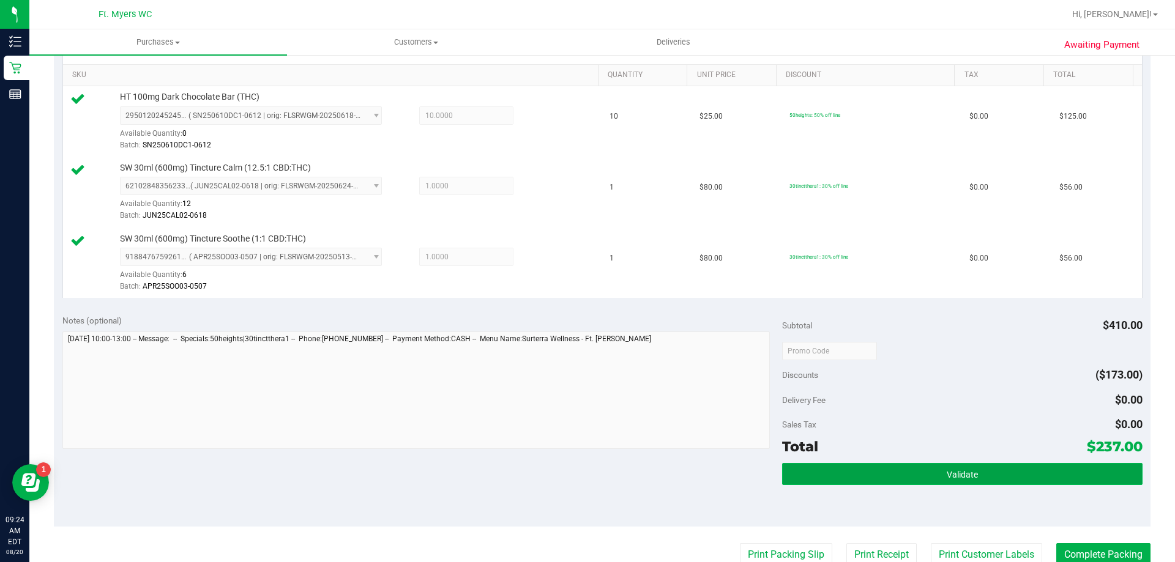
click at [839, 478] on button "Validate" at bounding box center [962, 474] width 360 height 22
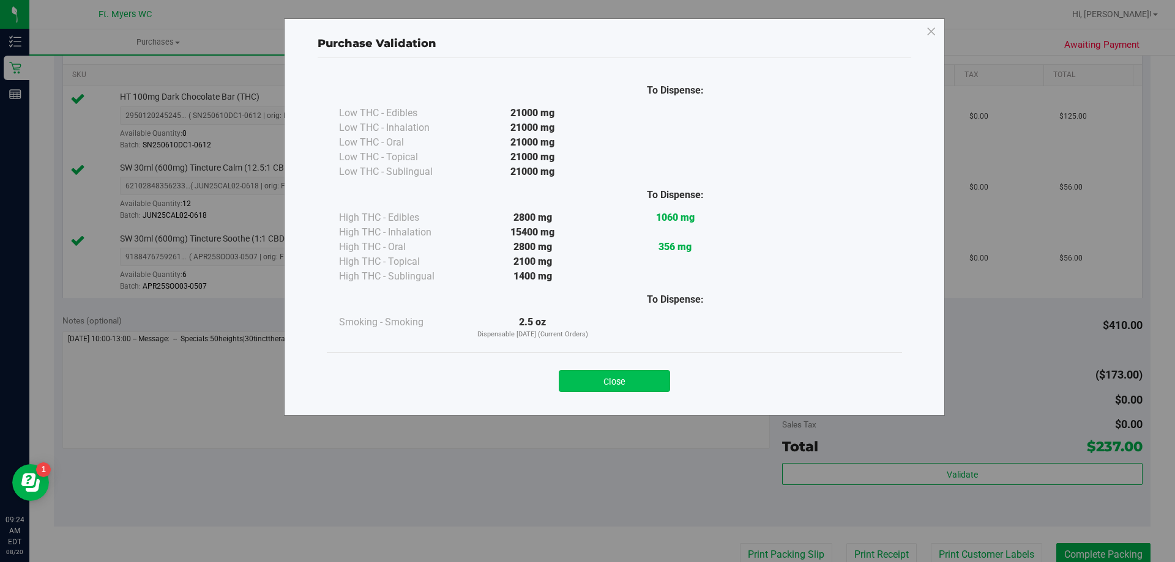
click at [639, 373] on button "Close" at bounding box center [614, 381] width 111 height 22
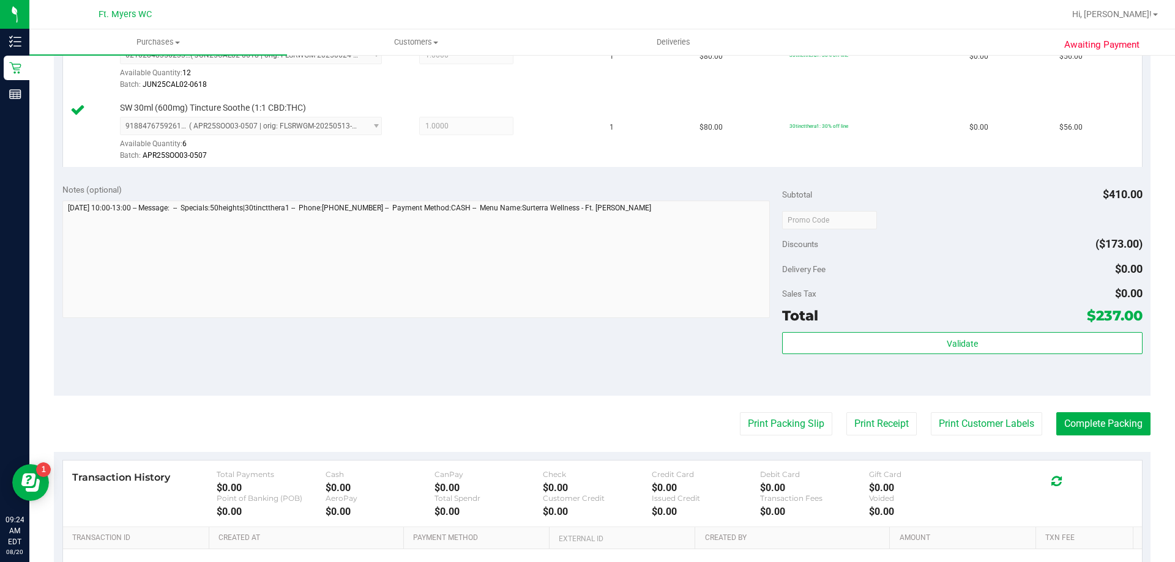
scroll to position [580, 0]
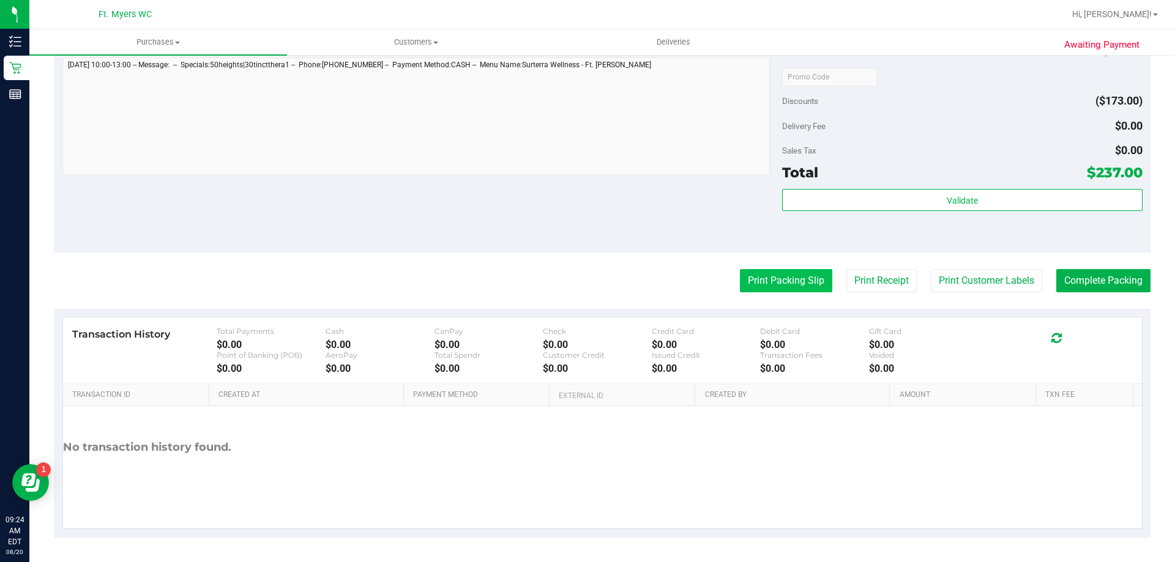
click at [779, 275] on button "Print Packing Slip" at bounding box center [786, 280] width 92 height 23
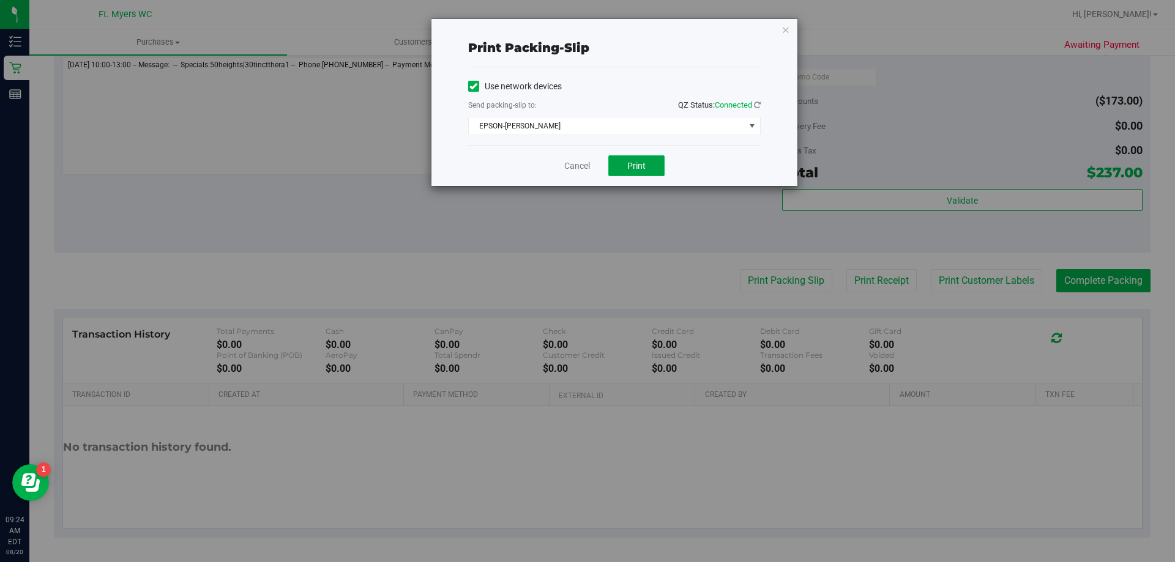
click at [625, 161] on button "Print" at bounding box center [636, 165] width 56 height 21
click at [625, 163] on button "Print" at bounding box center [636, 165] width 56 height 21
click at [590, 162] on link "Cancel" at bounding box center [577, 166] width 26 height 13
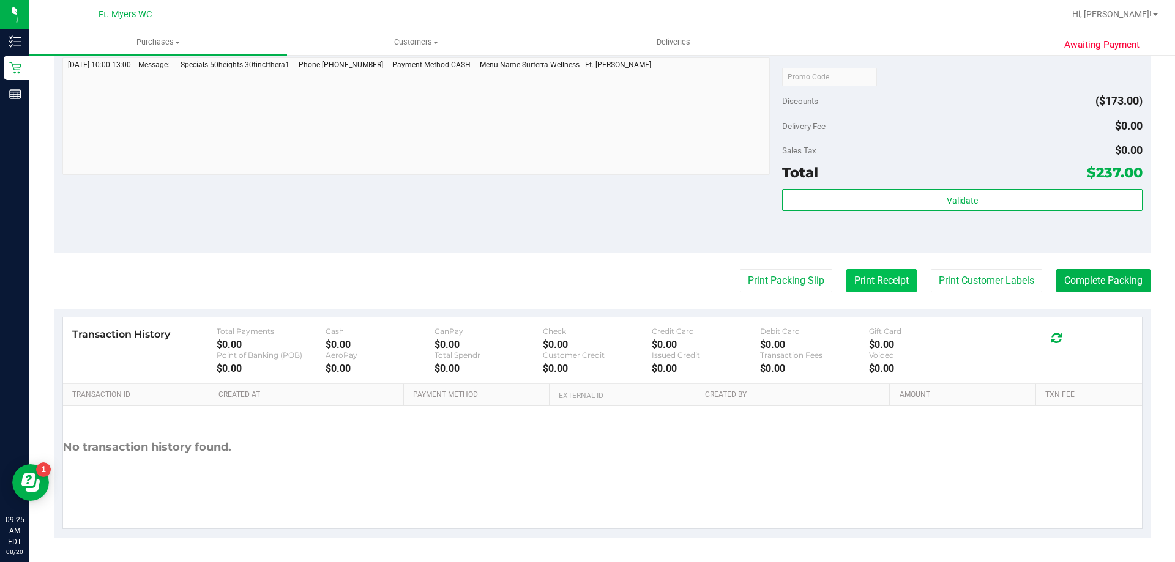
click at [859, 287] on button "Print Receipt" at bounding box center [881, 280] width 70 height 23
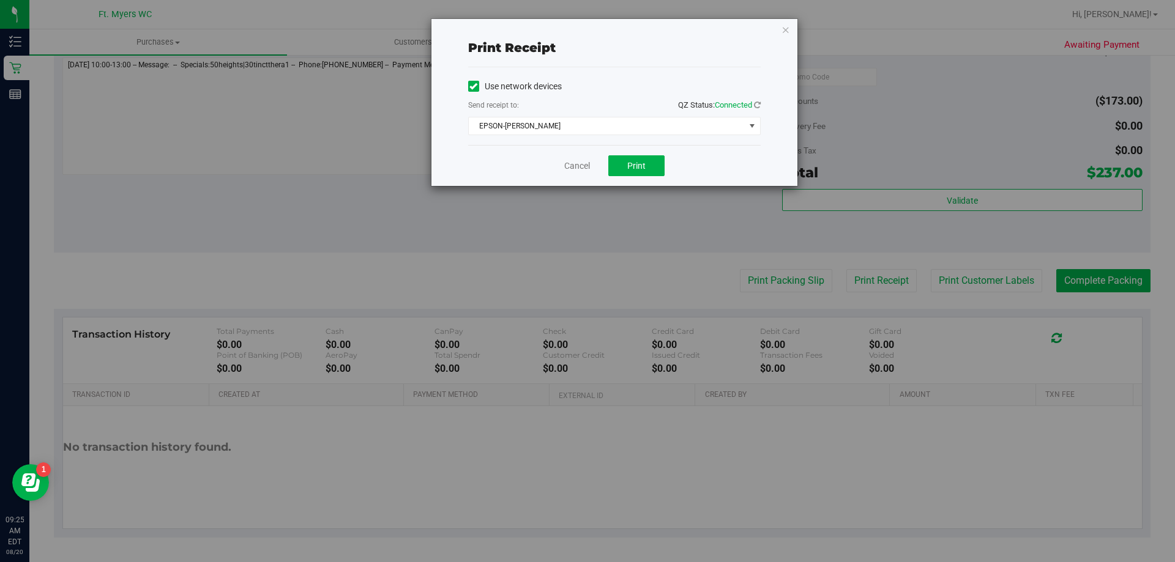
click at [603, 164] on div "Cancel Print" at bounding box center [614, 165] width 292 height 41
click at [622, 171] on button "Print" at bounding box center [636, 165] width 56 height 21
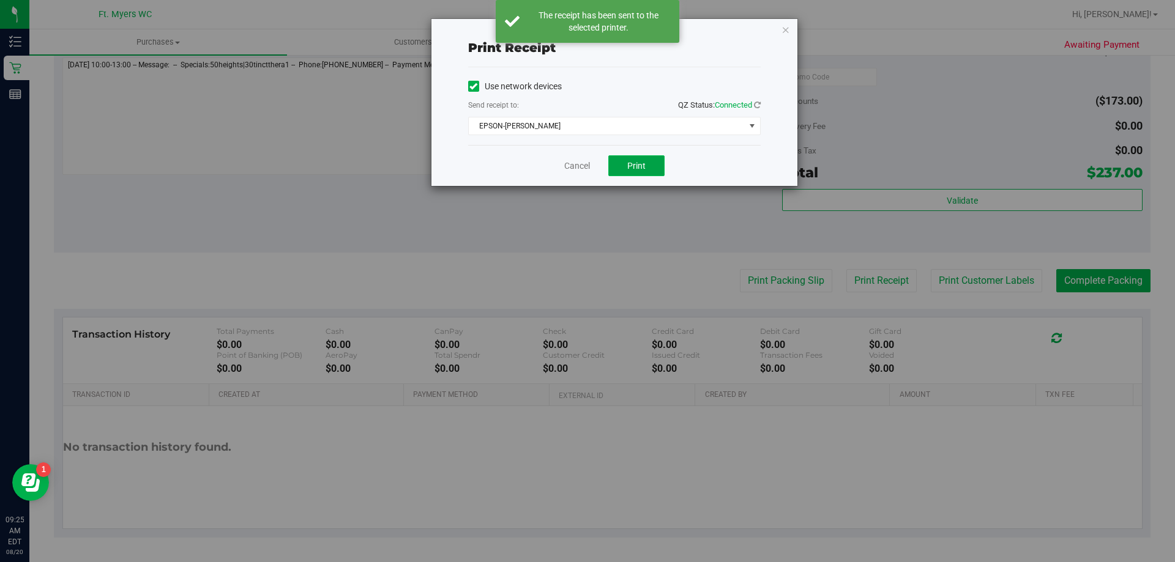
click at [622, 171] on button "Print" at bounding box center [636, 165] width 56 height 21
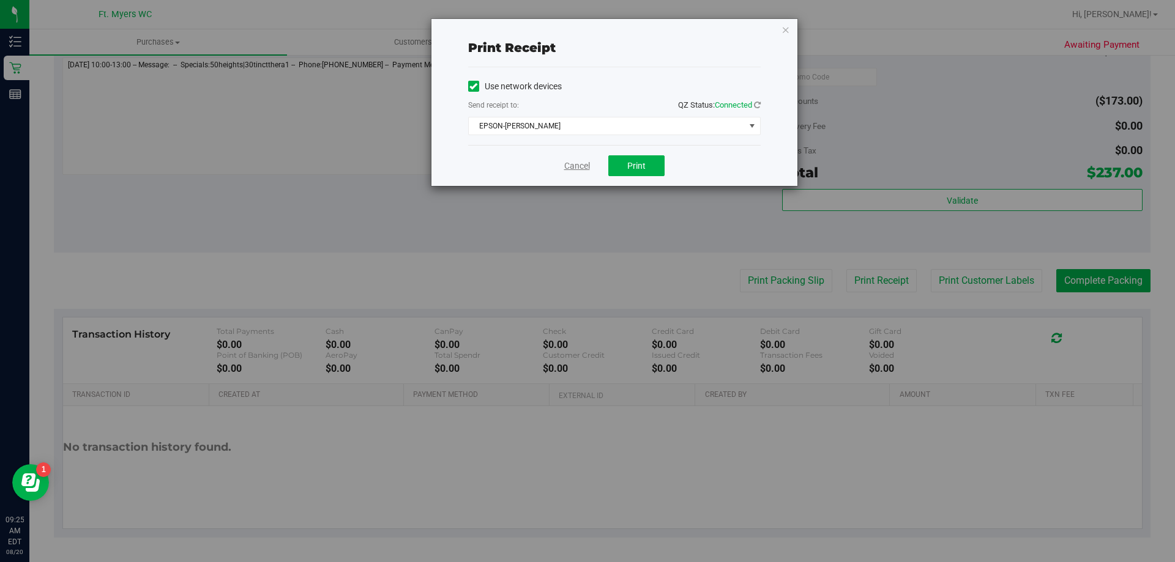
click at [574, 166] on link "Cancel" at bounding box center [577, 166] width 26 height 13
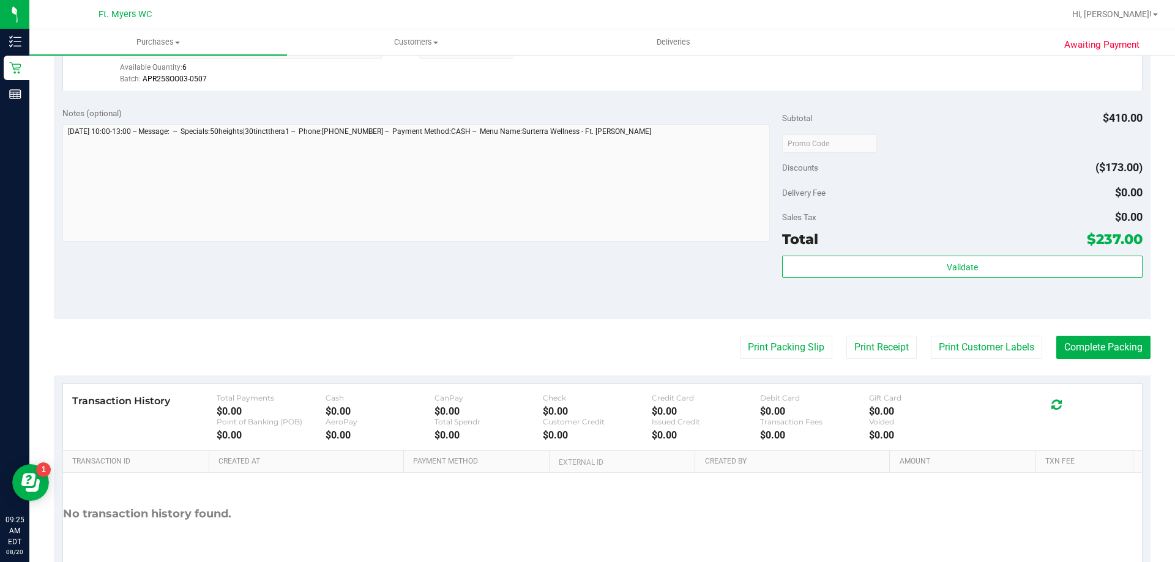
scroll to position [519, 0]
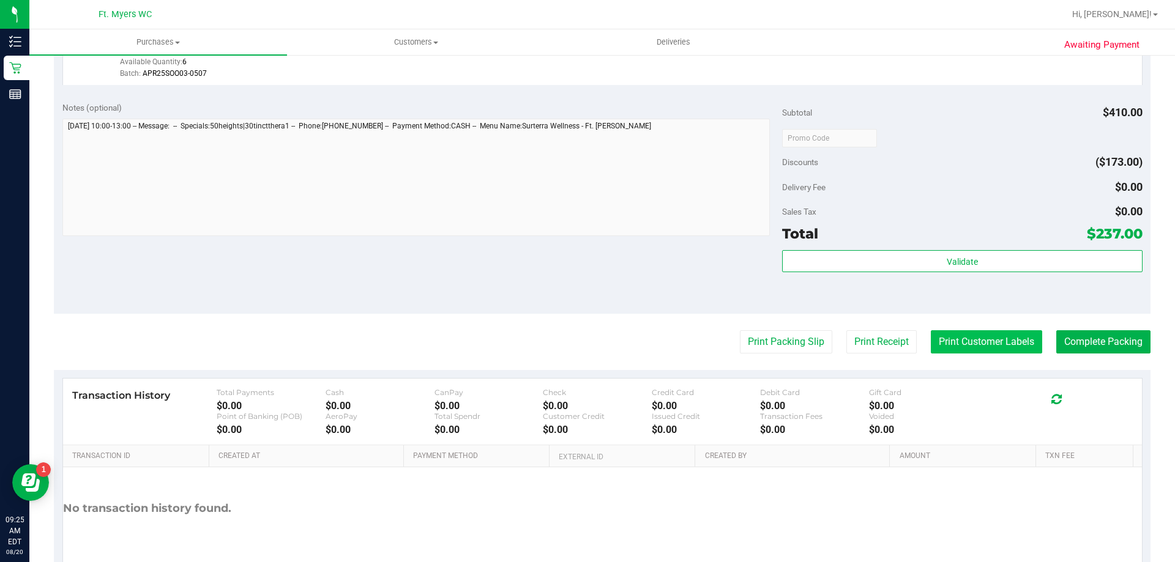
click at [1028, 340] on button "Print Customer Labels" at bounding box center [986, 341] width 111 height 23
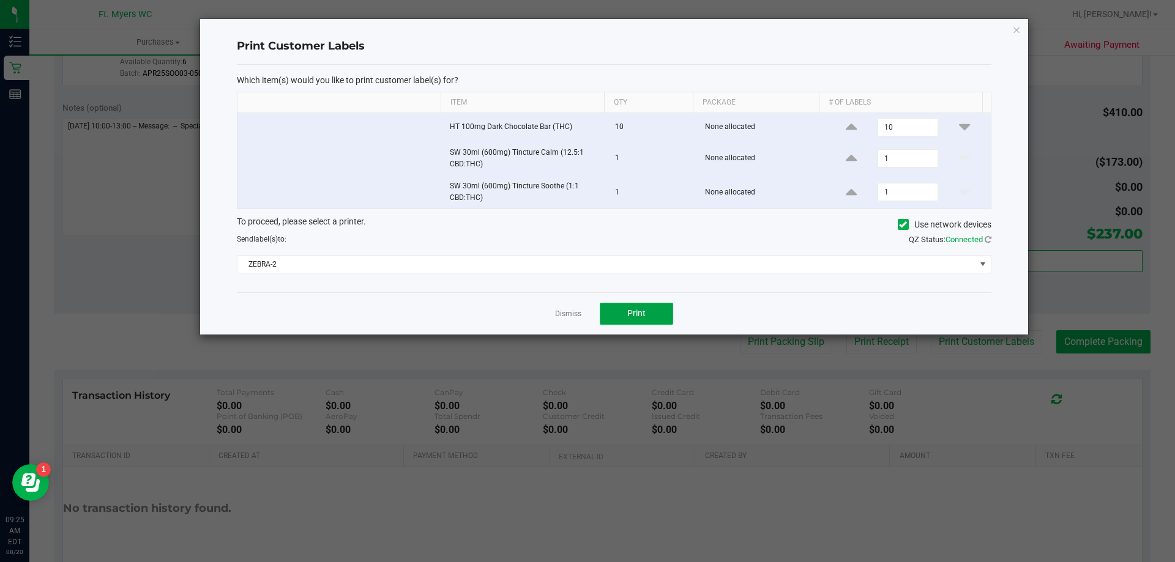
click at [654, 305] on button "Print" at bounding box center [636, 314] width 73 height 22
click at [570, 314] on link "Dismiss" at bounding box center [568, 314] width 26 height 10
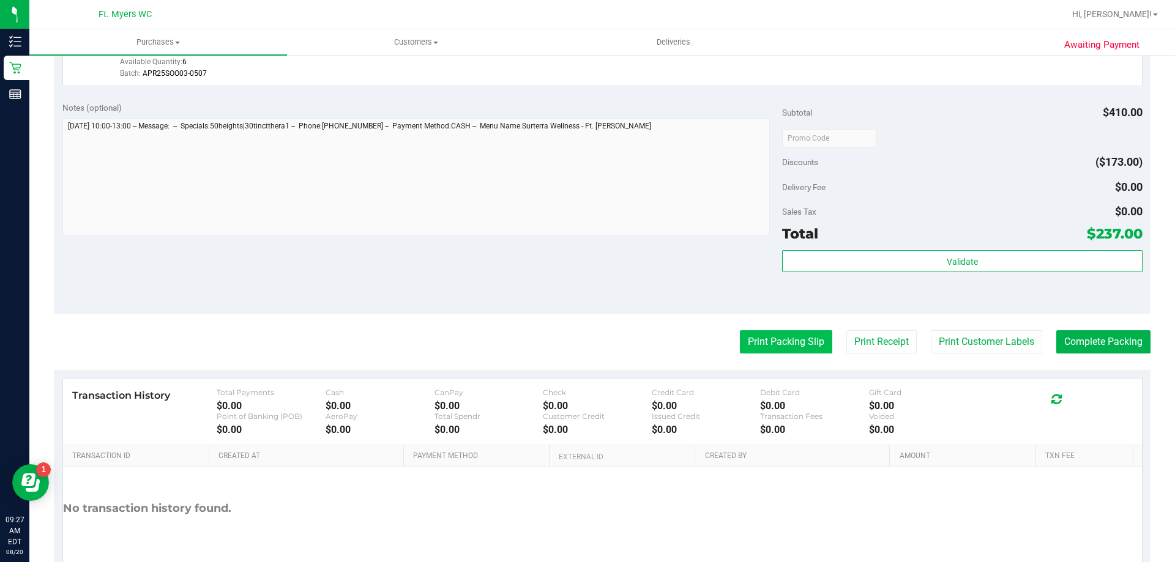
click at [812, 343] on button "Print Packing Slip" at bounding box center [786, 341] width 92 height 23
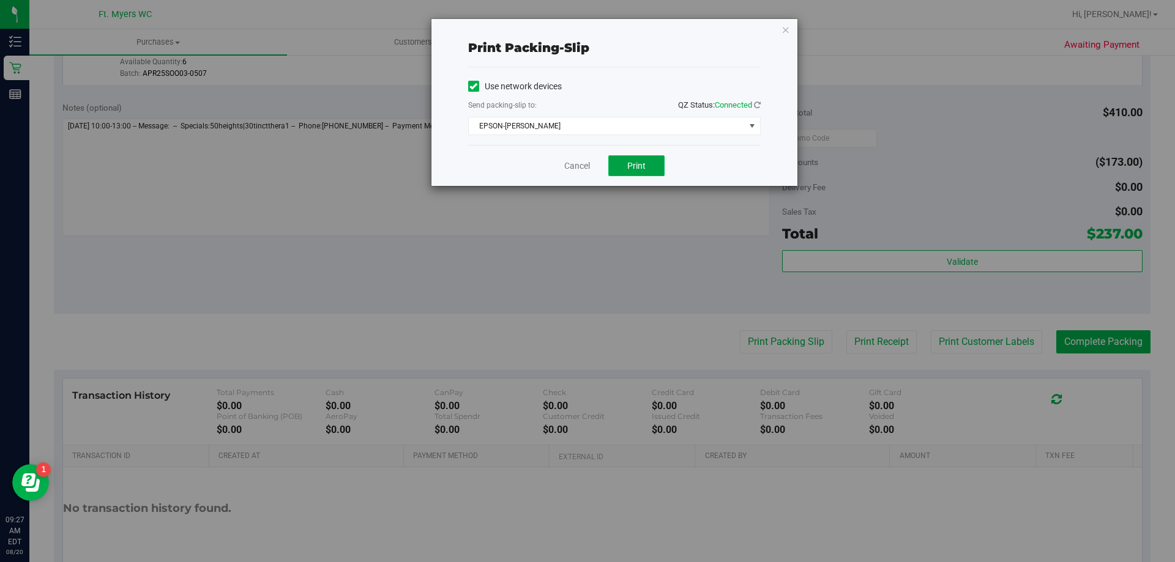
click at [631, 165] on span "Print" at bounding box center [636, 166] width 18 height 10
click at [576, 167] on link "Cancel" at bounding box center [577, 166] width 26 height 13
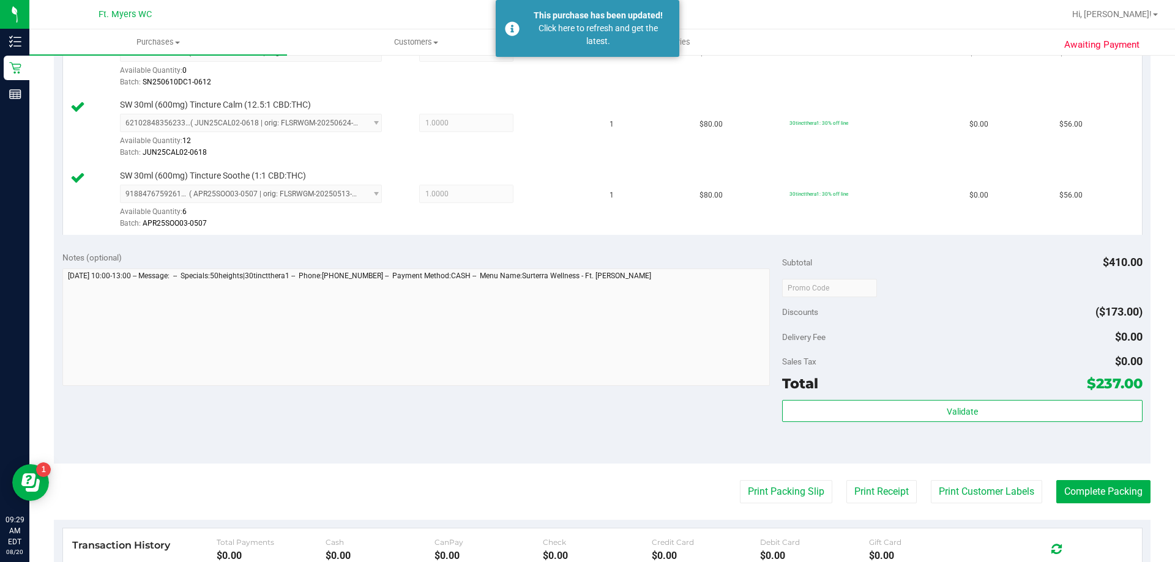
scroll to position [428, 0]
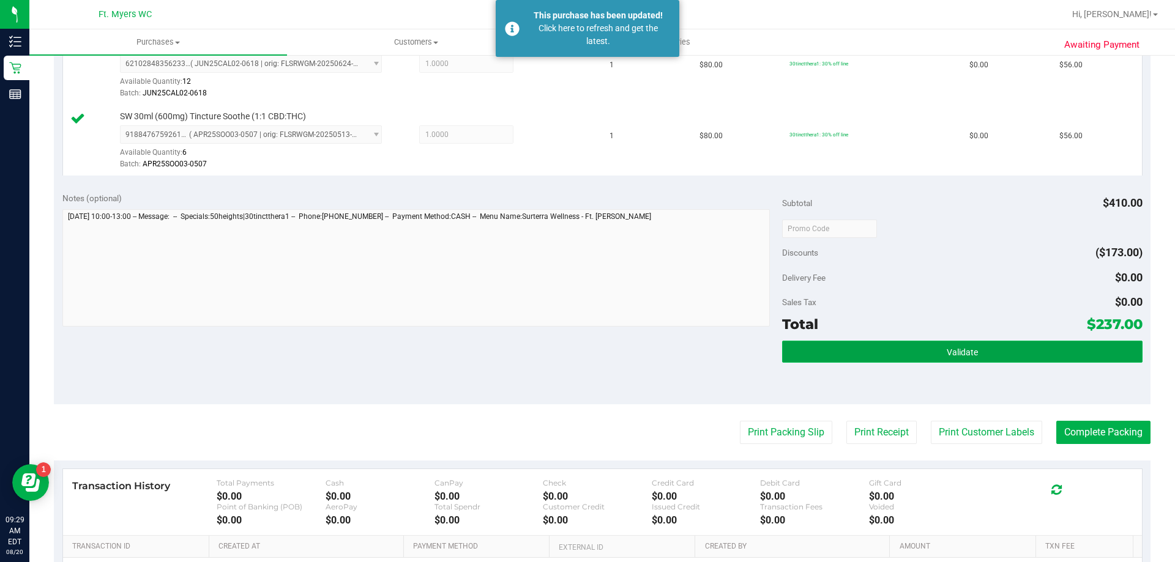
click at [836, 359] on button "Validate" at bounding box center [962, 352] width 360 height 22
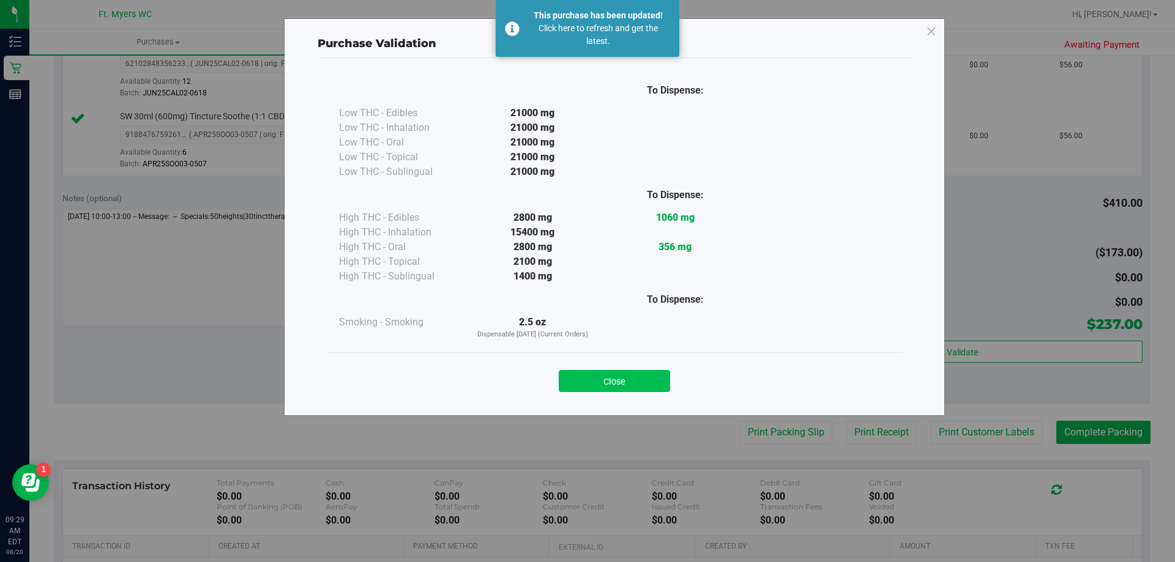
click at [590, 374] on button "Close" at bounding box center [614, 381] width 111 height 22
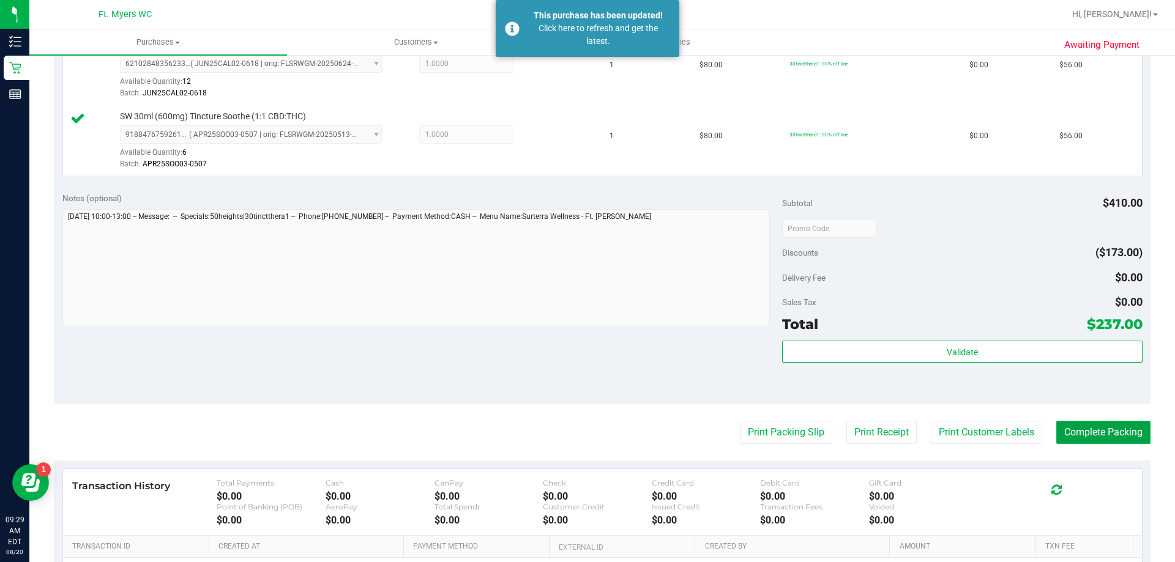
click at [1119, 430] on button "Complete Packing" at bounding box center [1103, 432] width 94 height 23
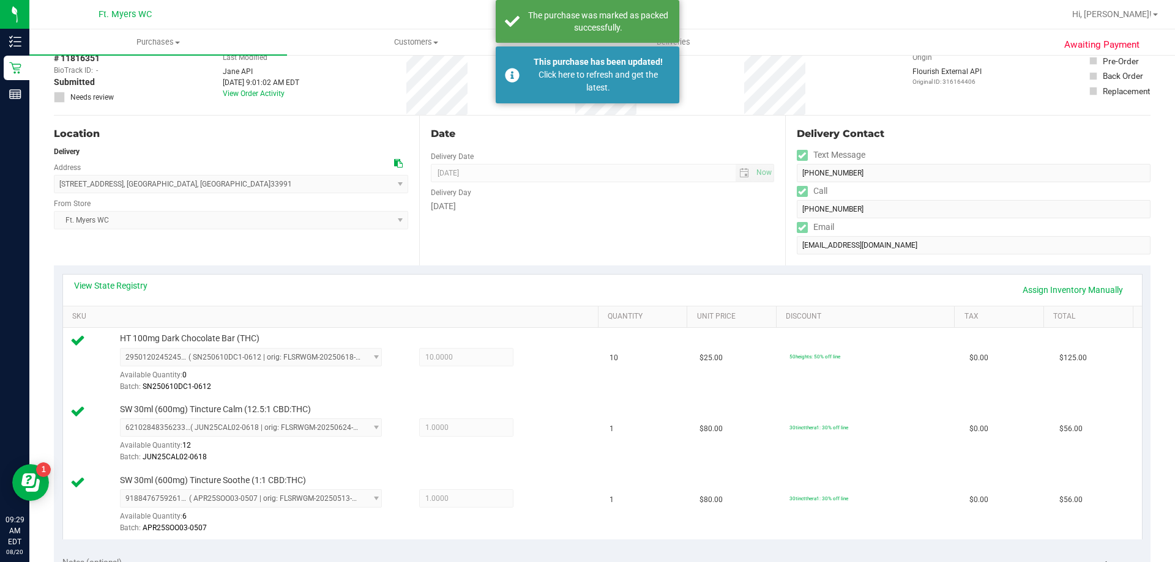
scroll to position [0, 0]
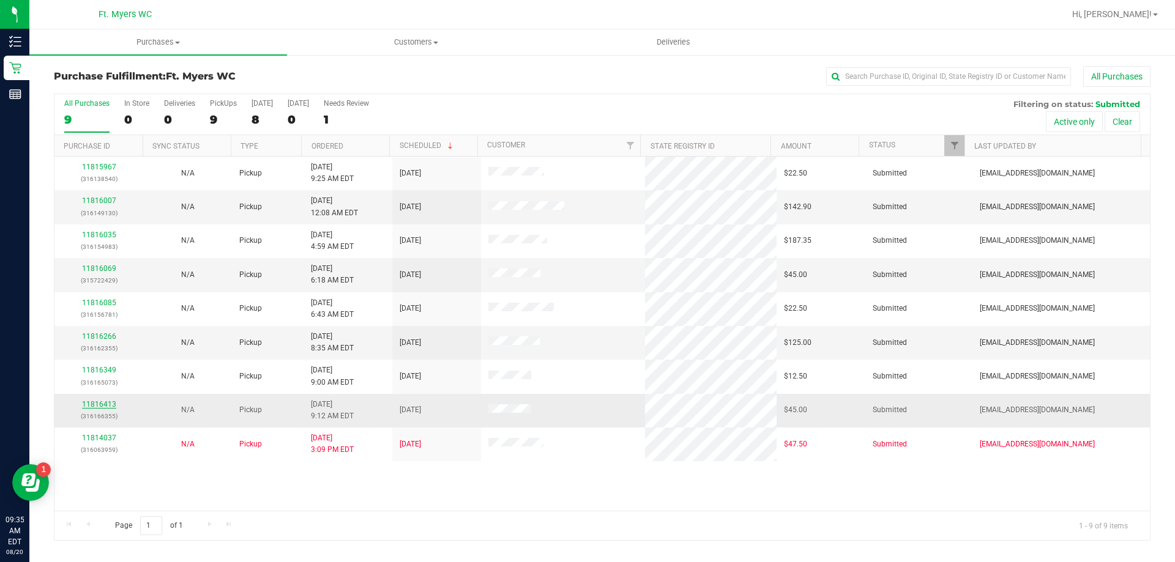
click at [102, 404] on link "11816413" at bounding box center [99, 404] width 34 height 9
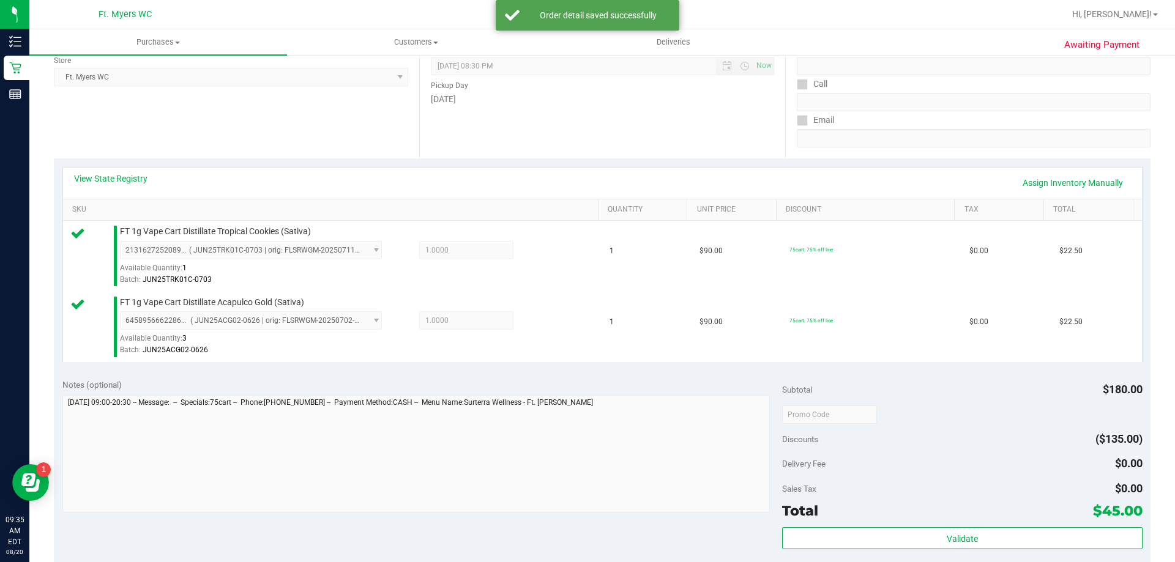
scroll to position [306, 0]
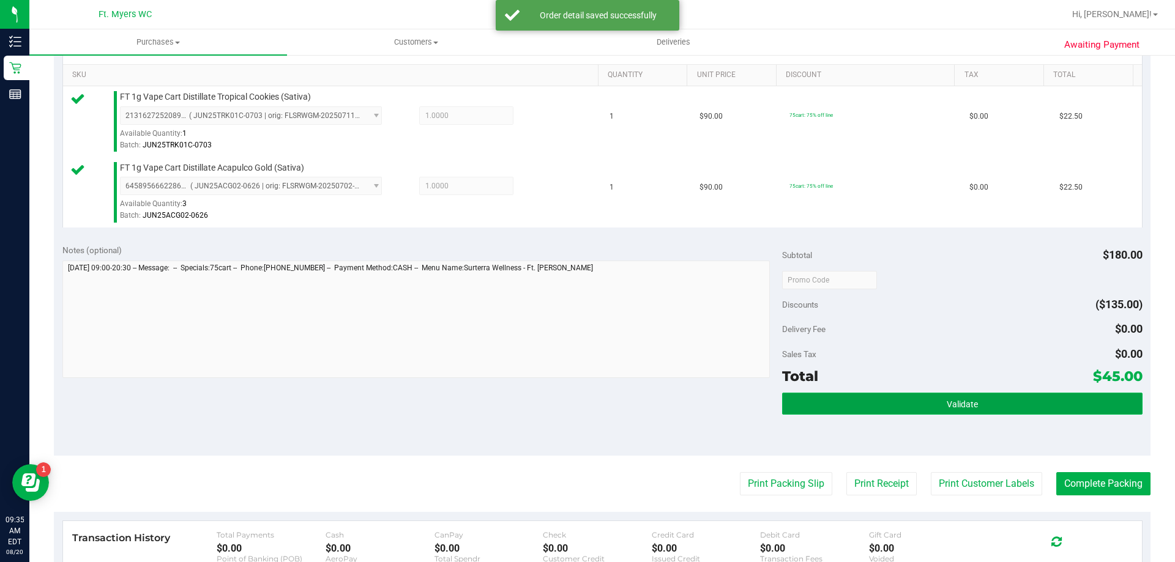
click at [867, 412] on button "Validate" at bounding box center [962, 404] width 360 height 22
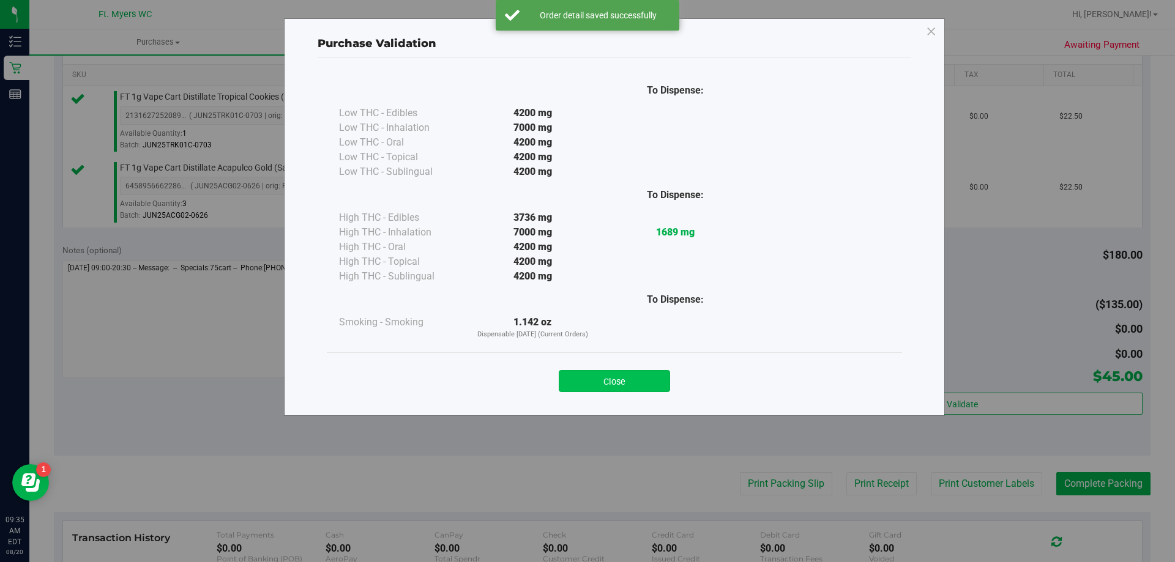
click at [591, 386] on button "Close" at bounding box center [614, 381] width 111 height 22
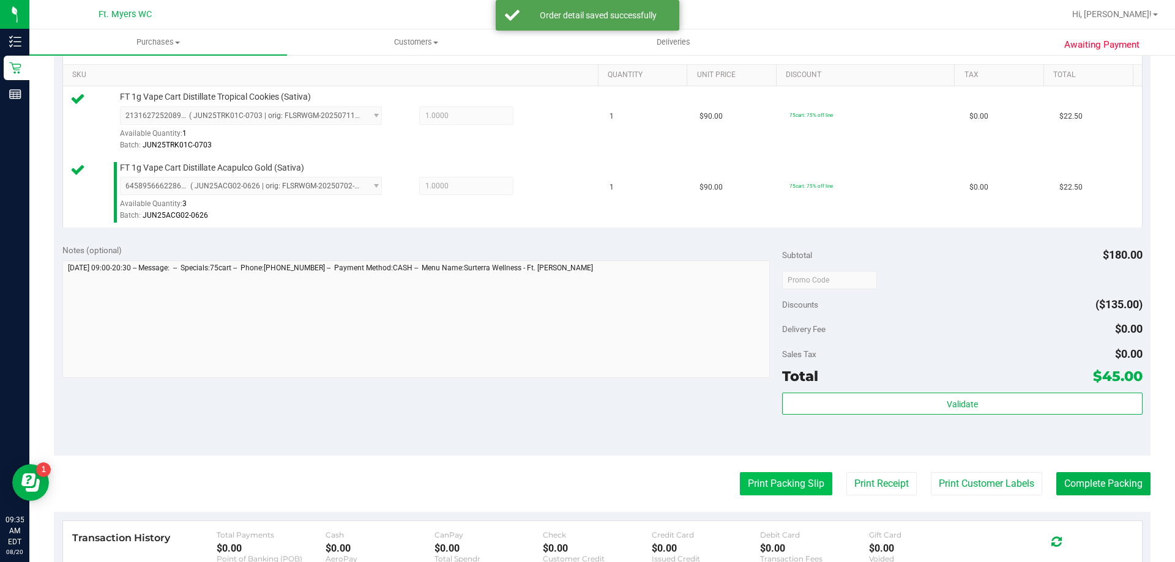
click at [800, 488] on button "Print Packing Slip" at bounding box center [786, 483] width 92 height 23
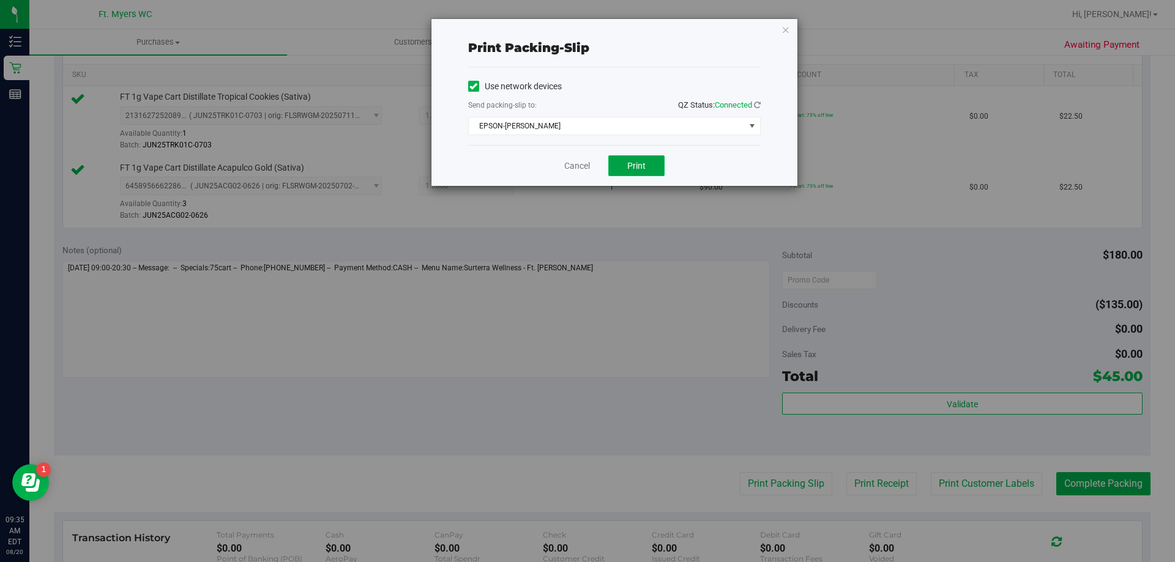
click at [631, 162] on span "Print" at bounding box center [636, 166] width 18 height 10
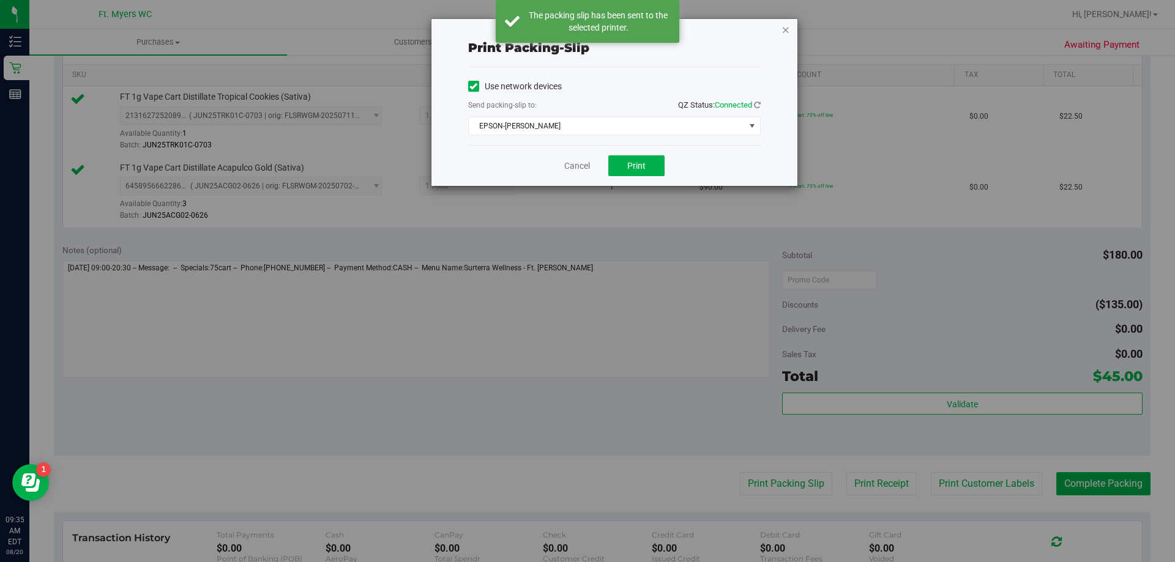
click at [784, 31] on icon "button" at bounding box center [785, 29] width 9 height 15
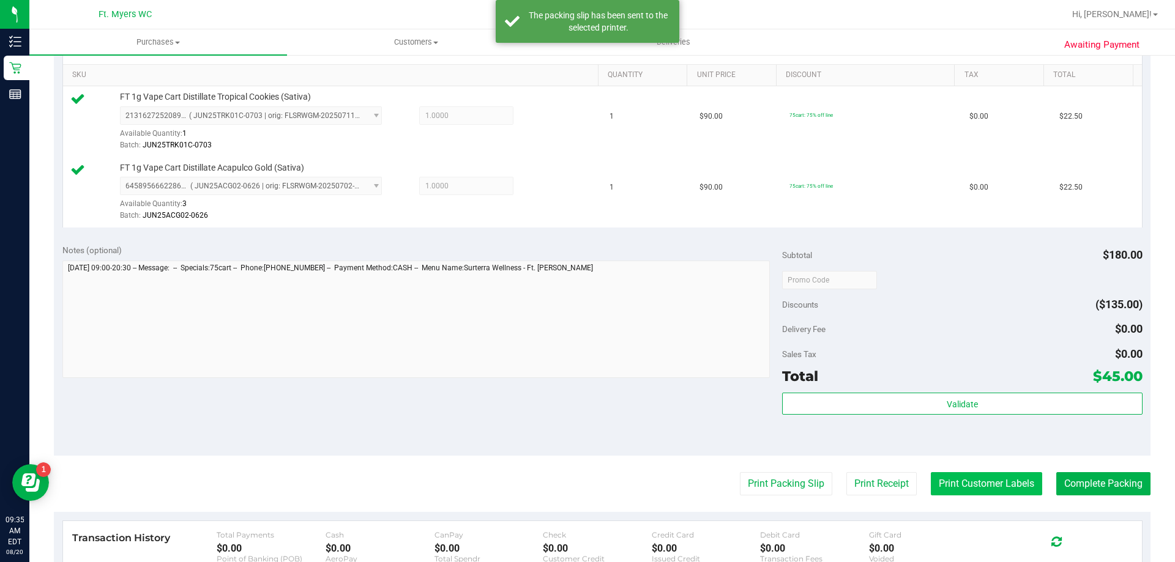
click at [1013, 488] on button "Print Customer Labels" at bounding box center [986, 483] width 111 height 23
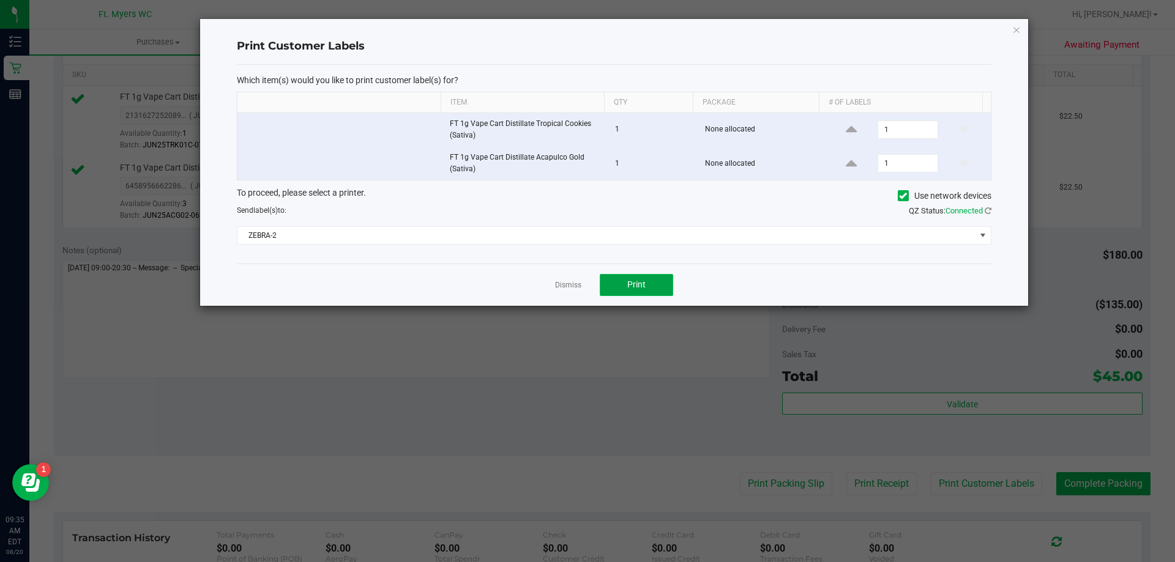
click at [644, 284] on span "Print" at bounding box center [636, 285] width 18 height 10
click at [1017, 34] on icon "button" at bounding box center [1016, 29] width 9 height 15
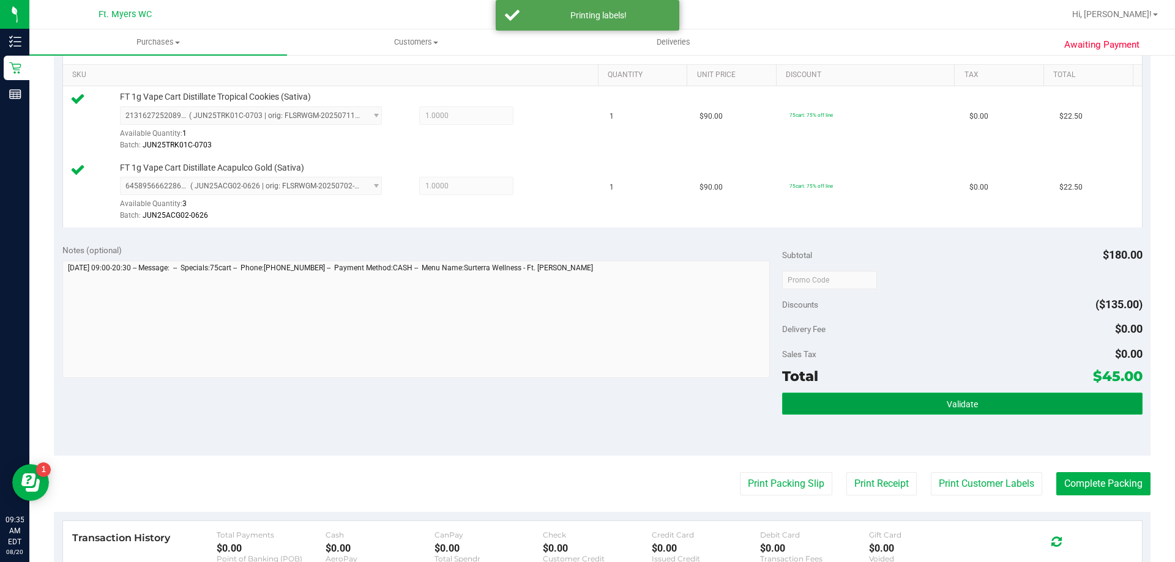
click at [983, 406] on button "Validate" at bounding box center [962, 404] width 360 height 22
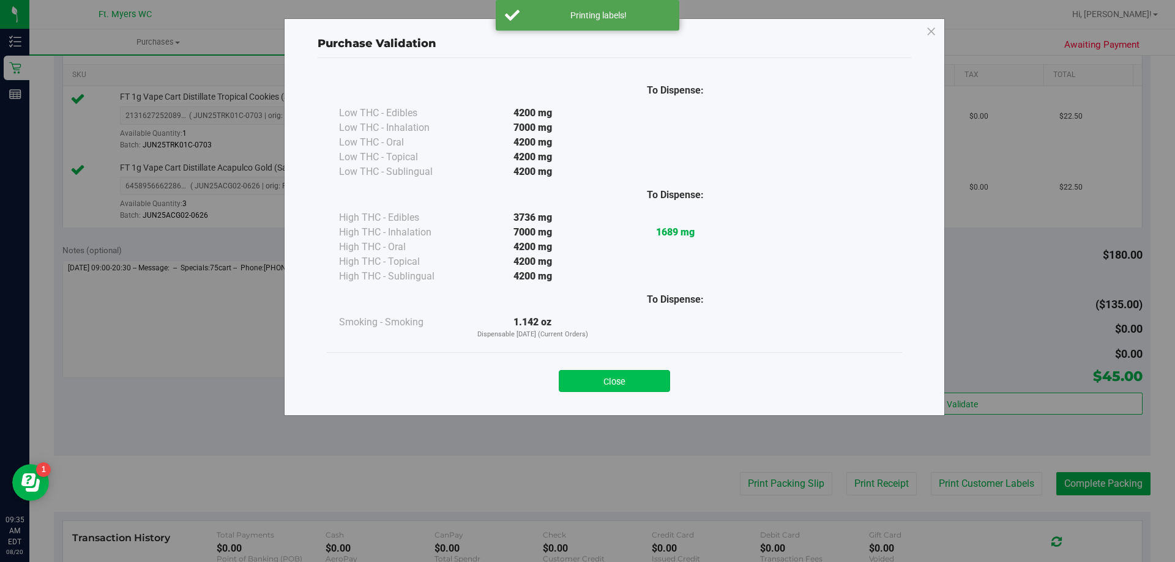
click at [626, 374] on button "Close" at bounding box center [614, 381] width 111 height 22
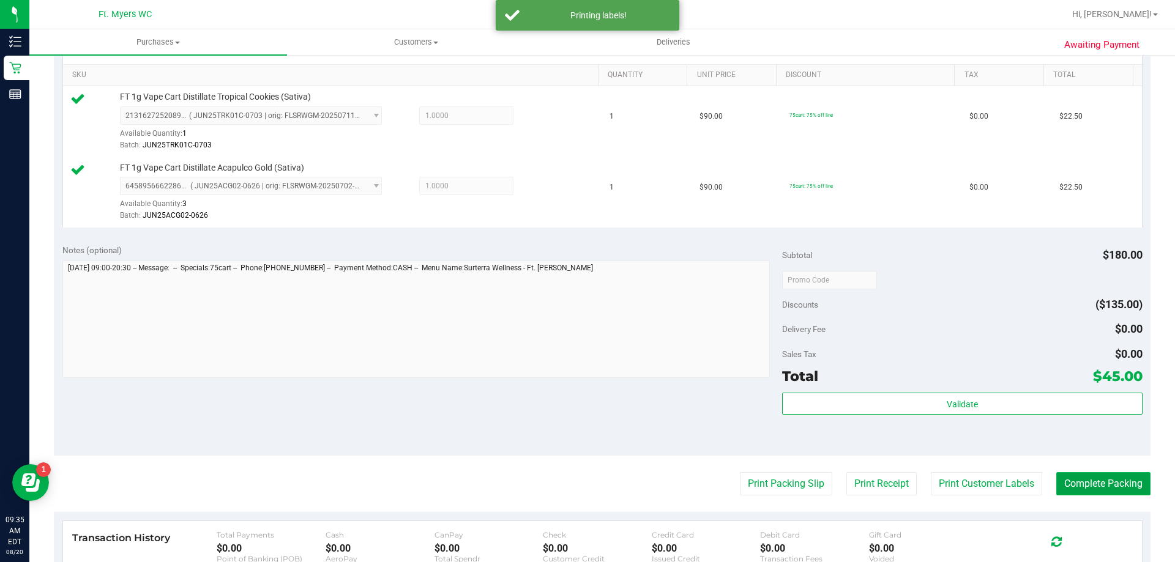
click at [1115, 491] on button "Complete Packing" at bounding box center [1103, 483] width 94 height 23
